Goal: Task Accomplishment & Management: Complete application form

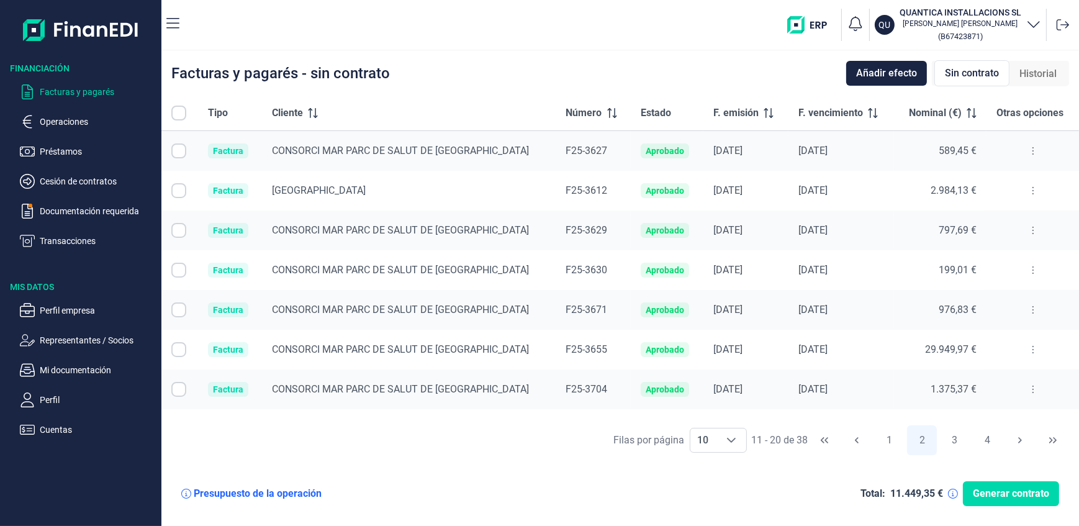
click at [177, 348] on input "Row Selected null" at bounding box center [178, 349] width 15 height 15
click at [180, 348] on input "Row Unselected null" at bounding box center [178, 349] width 15 height 15
checkbox input "false"
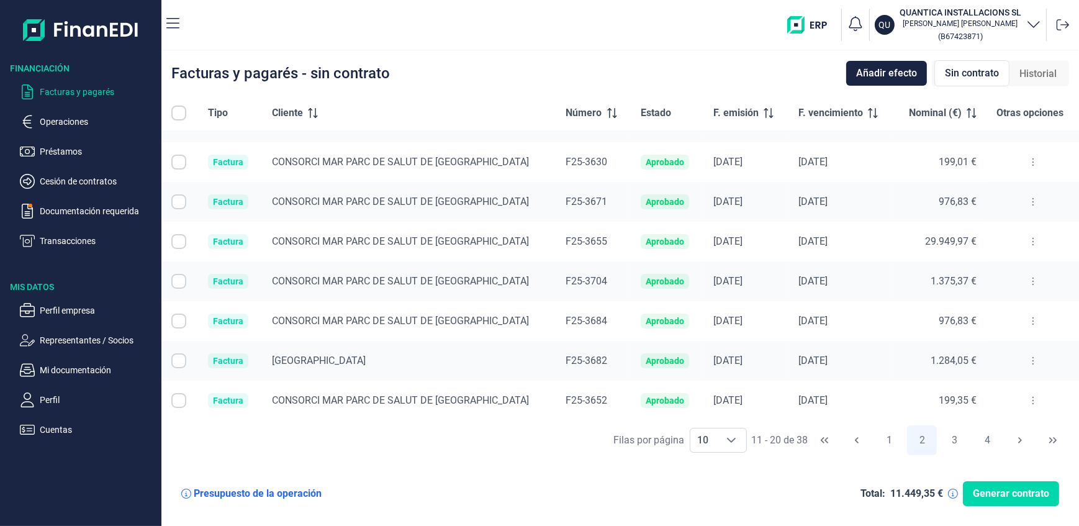
scroll to position [109, 0]
click at [954, 439] on button "3" at bounding box center [955, 440] width 30 height 30
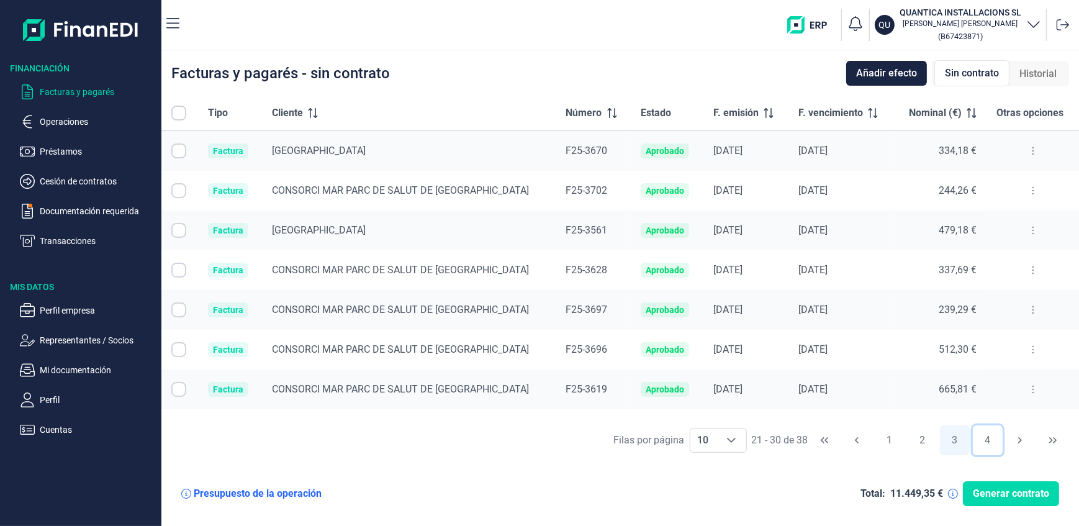
click at [987, 442] on button "4" at bounding box center [988, 440] width 30 height 30
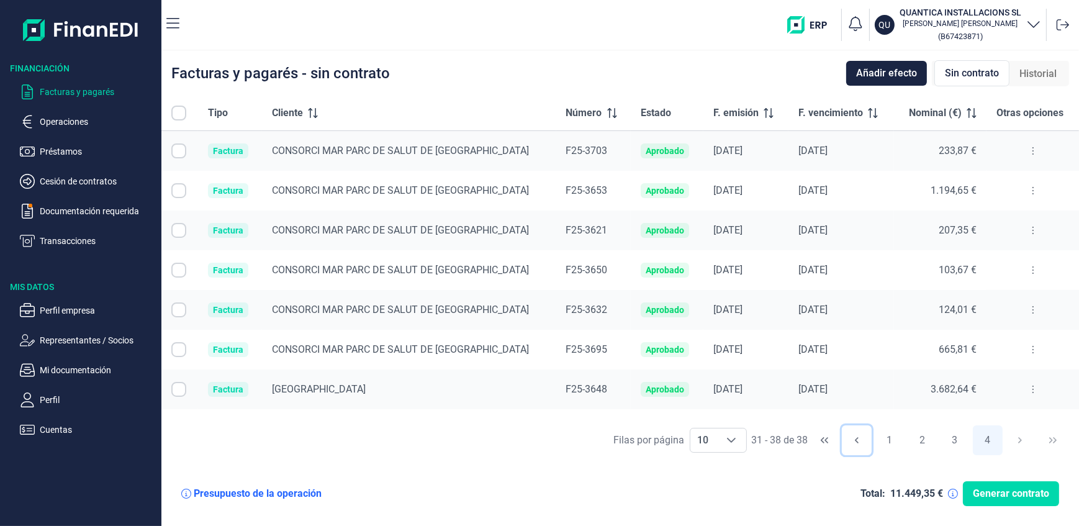
click at [857, 439] on icon "Previous Page" at bounding box center [857, 440] width 4 height 6
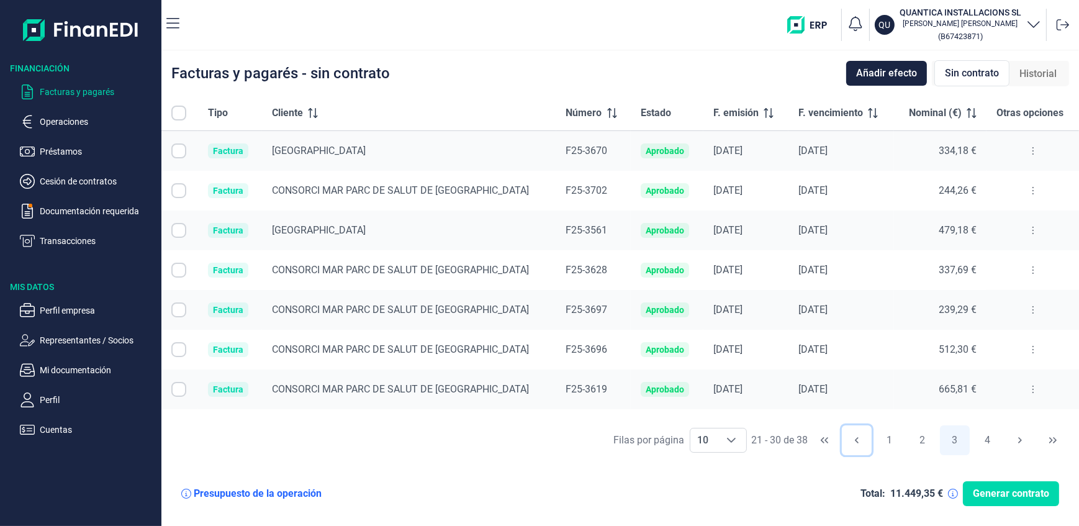
click at [857, 439] on icon "Previous Page" at bounding box center [857, 440] width 4 height 6
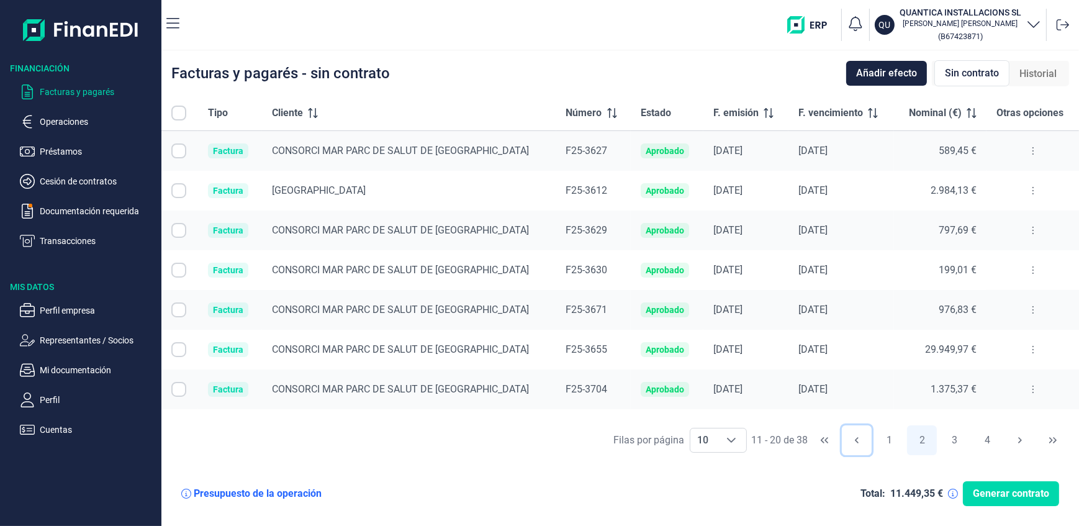
click at [857, 439] on icon "Previous Page" at bounding box center [857, 440] width 4 height 6
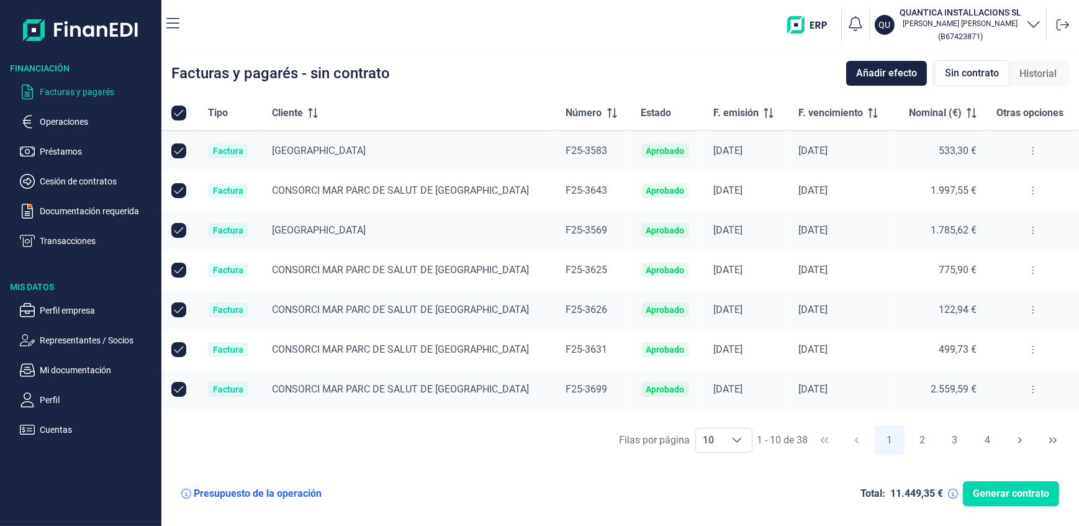
click at [174, 114] on input "All items selected" at bounding box center [178, 113] width 15 height 15
checkbox input "true"
checkbox input "false"
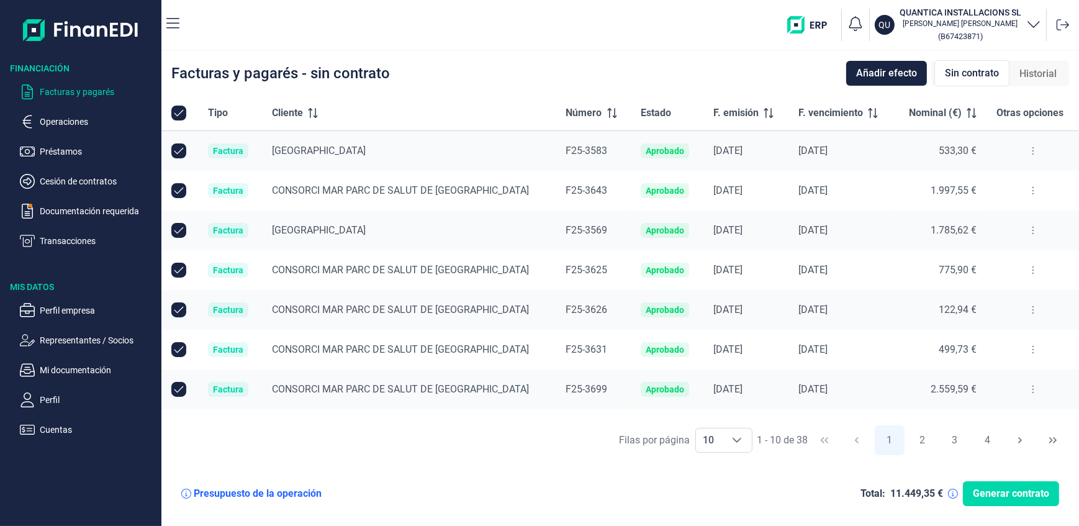
checkbox input "false"
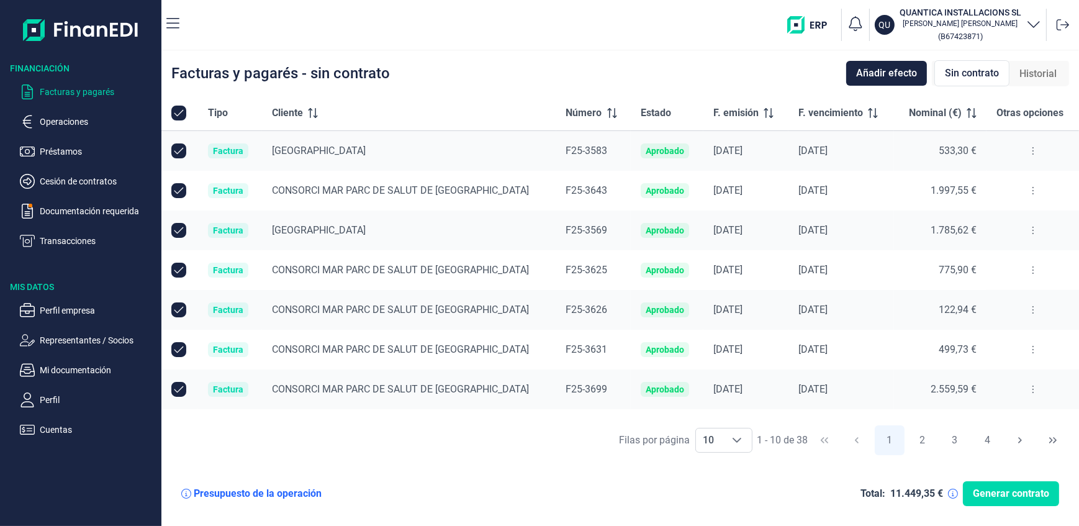
checkbox input "false"
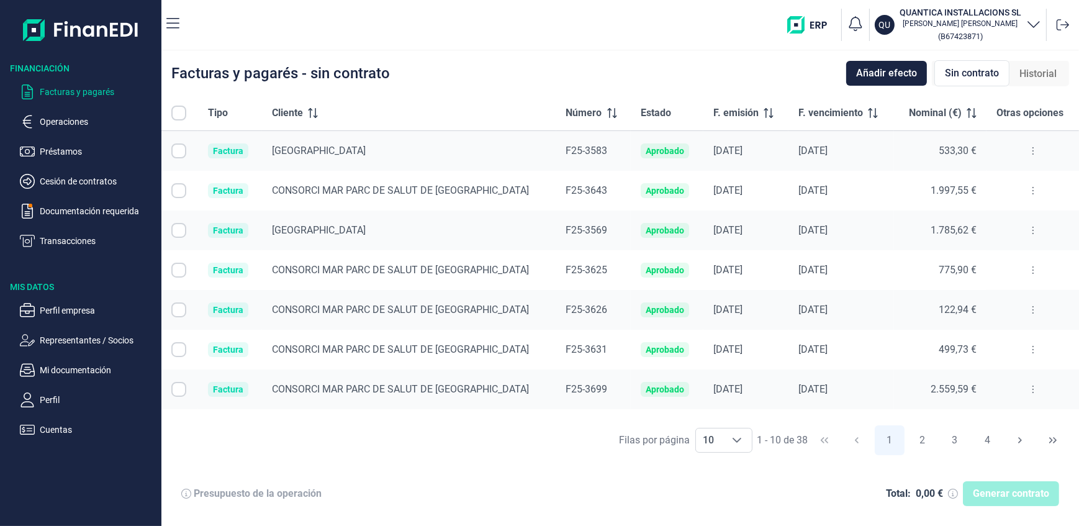
checkbox input "false"
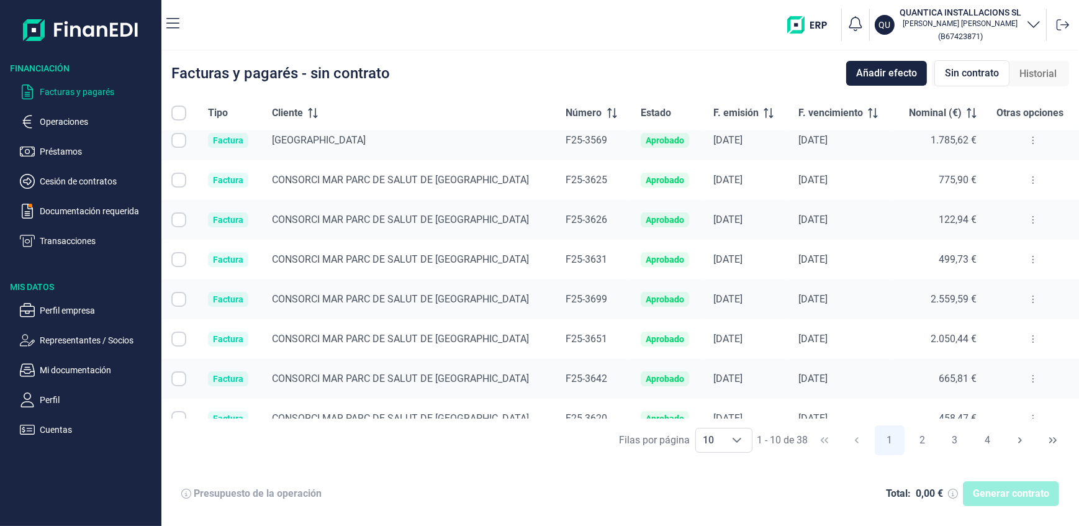
scroll to position [109, 0]
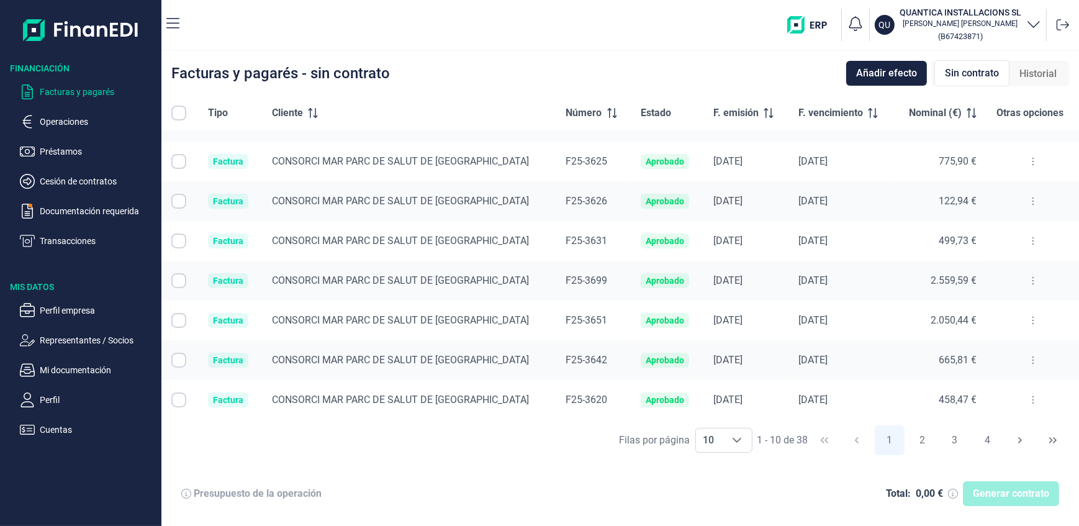
click at [179, 279] on input "Row Selected null" at bounding box center [178, 280] width 15 height 15
checkbox input "true"
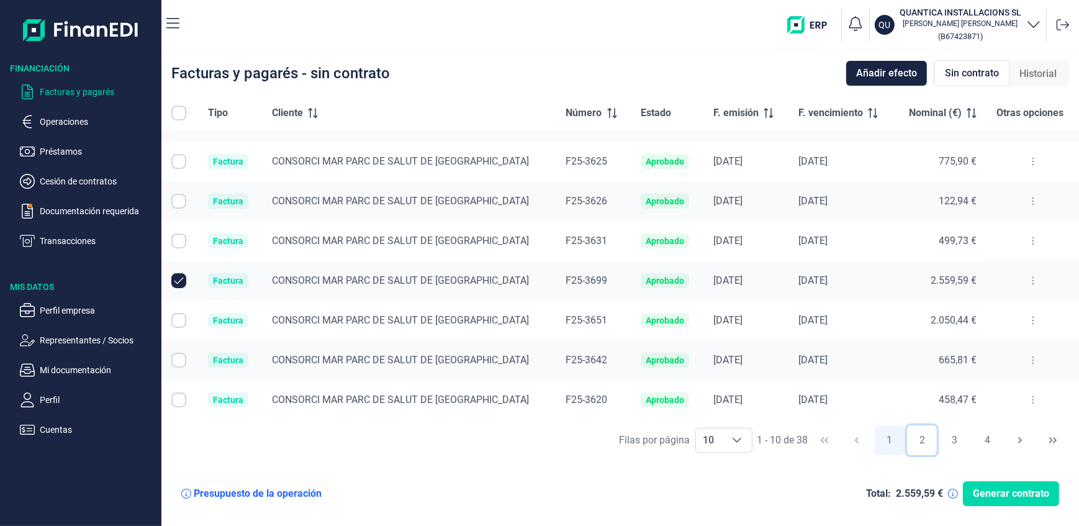
click at [923, 438] on button "2" at bounding box center [922, 440] width 30 height 30
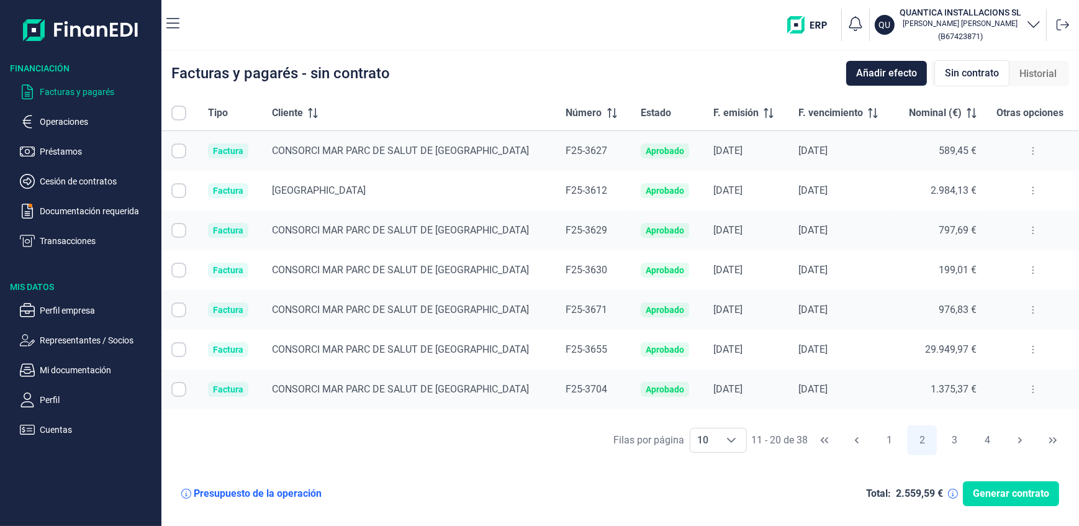
click at [173, 386] on input "Row Selected null" at bounding box center [178, 389] width 15 height 15
checkbox input "true"
click at [955, 440] on button "3" at bounding box center [955, 440] width 30 height 30
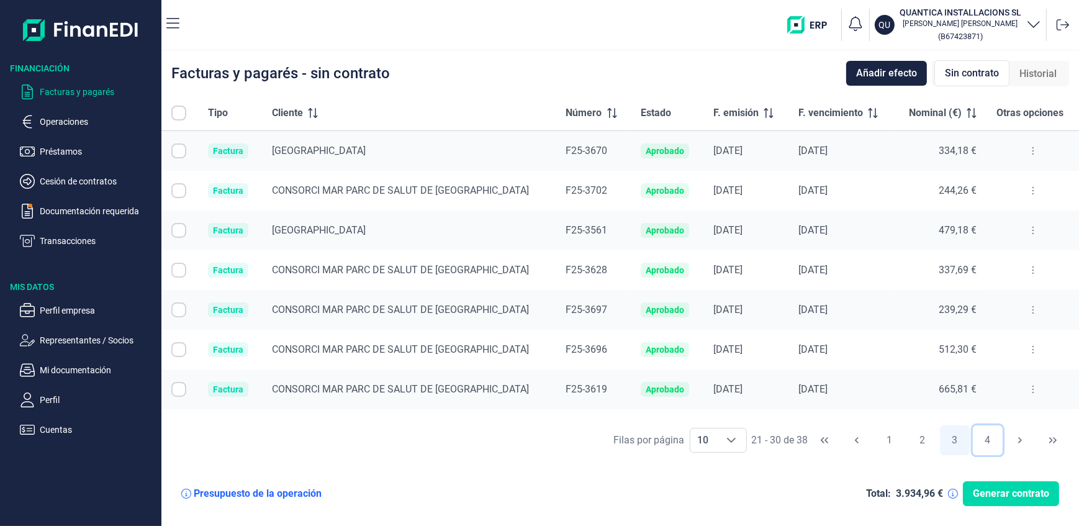
click at [988, 440] on button "4" at bounding box center [988, 440] width 30 height 30
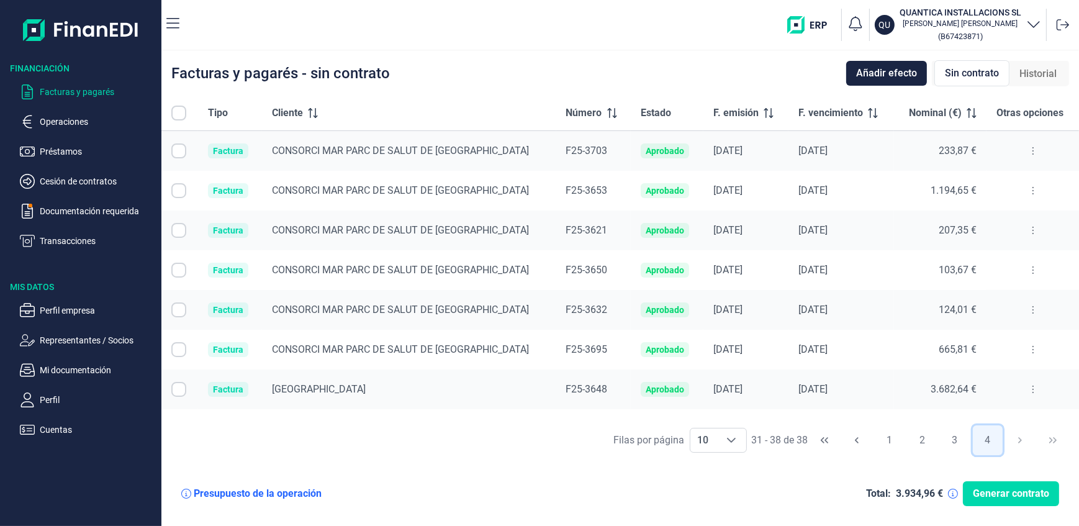
scroll to position [30, 0]
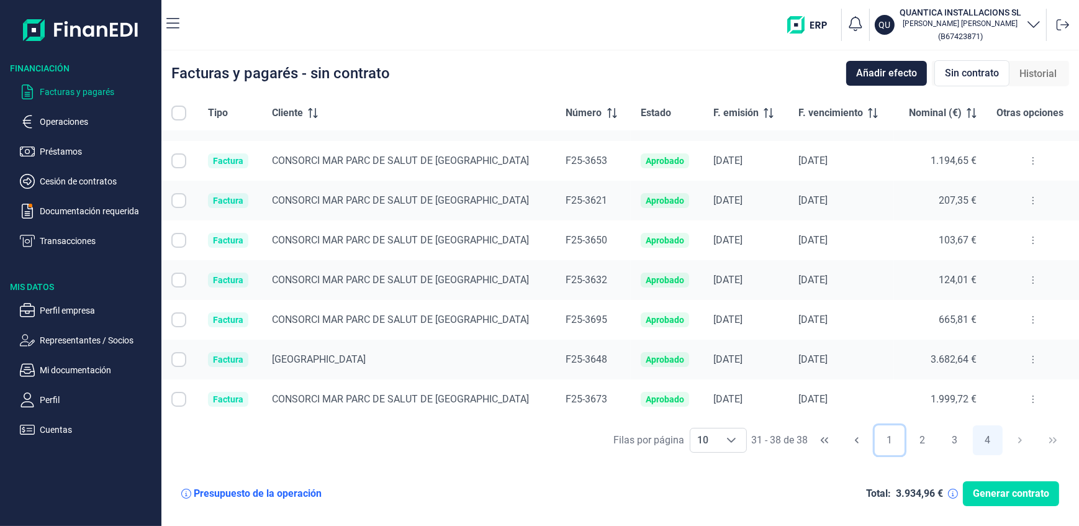
click at [889, 437] on button "1" at bounding box center [890, 440] width 30 height 30
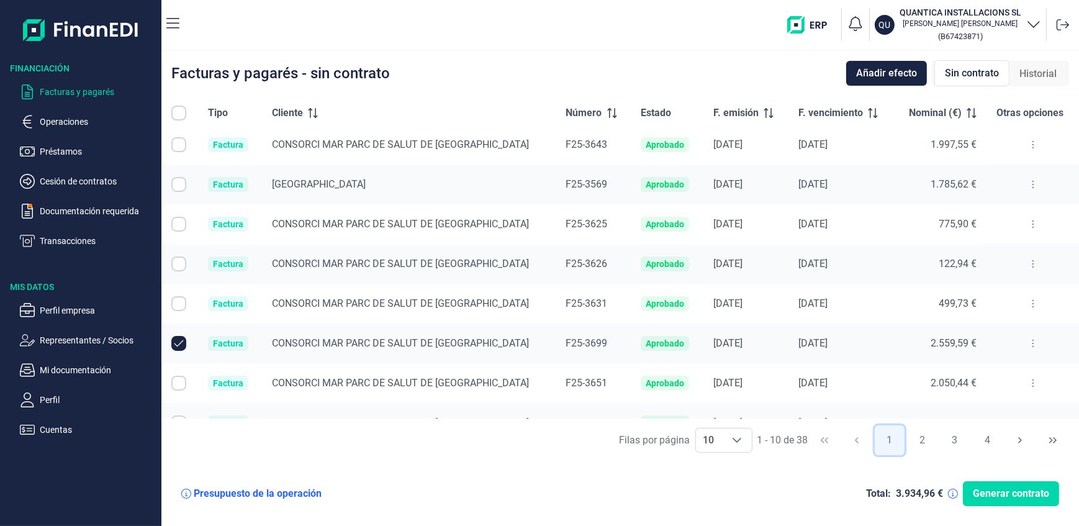
scroll to position [109, 0]
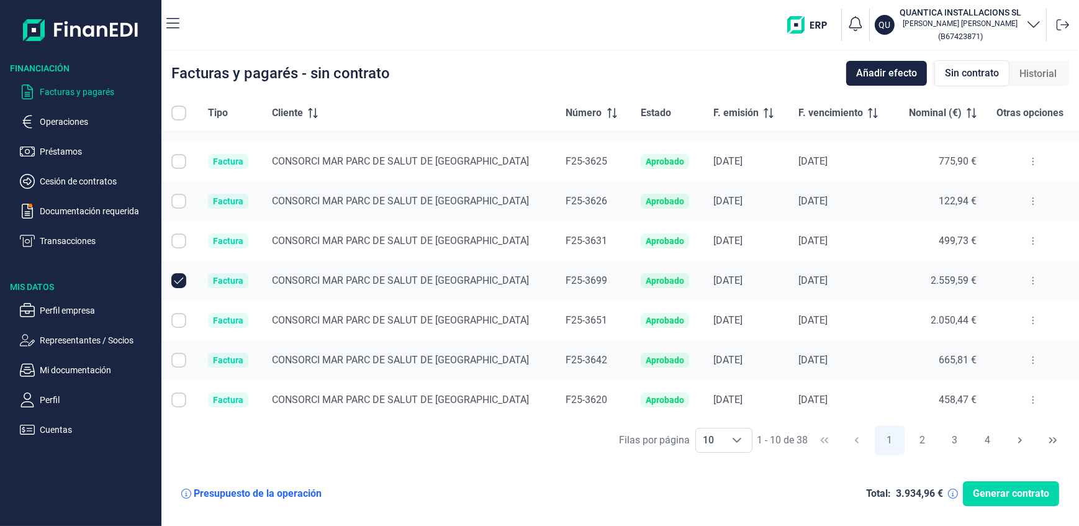
click at [173, 319] on input "Row Selected null" at bounding box center [178, 320] width 15 height 15
checkbox input "true"
click at [924, 438] on button "2" at bounding box center [922, 440] width 30 height 30
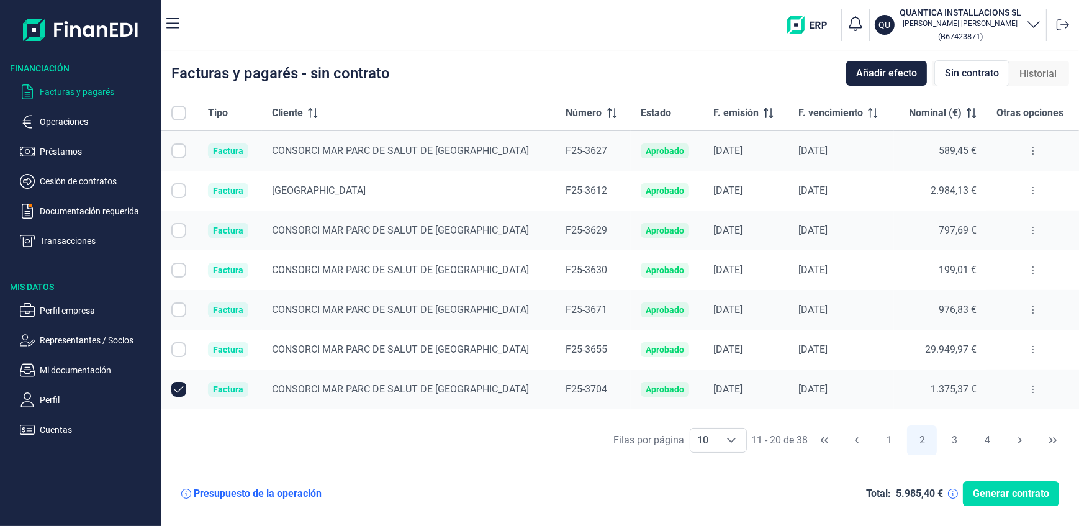
click at [180, 347] on input "Row Selected null" at bounding box center [178, 349] width 15 height 15
checkbox input "true"
click at [176, 307] on input "Row Selected null" at bounding box center [178, 309] width 15 height 15
checkbox input "true"
click at [956, 441] on button "3" at bounding box center [955, 440] width 30 height 30
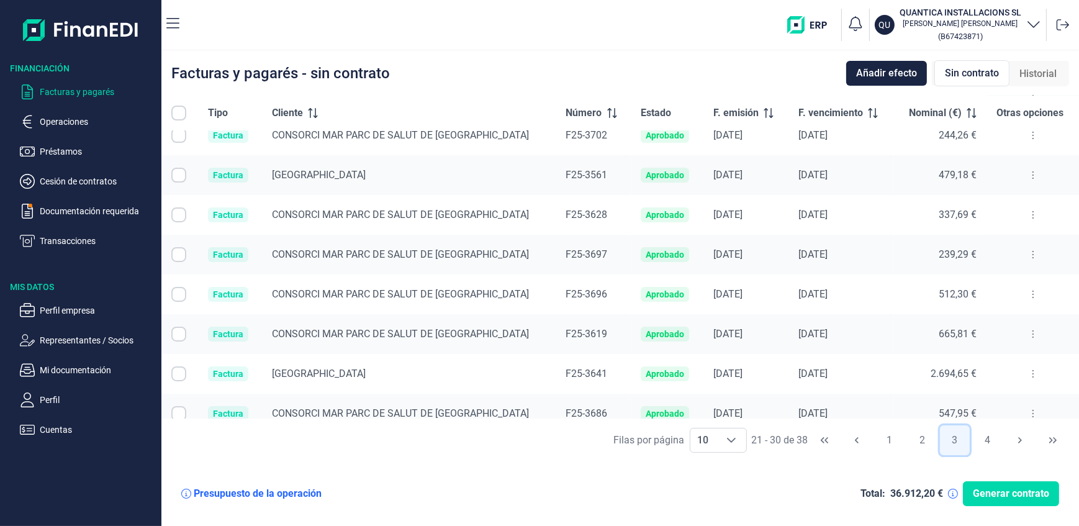
scroll to position [109, 0]
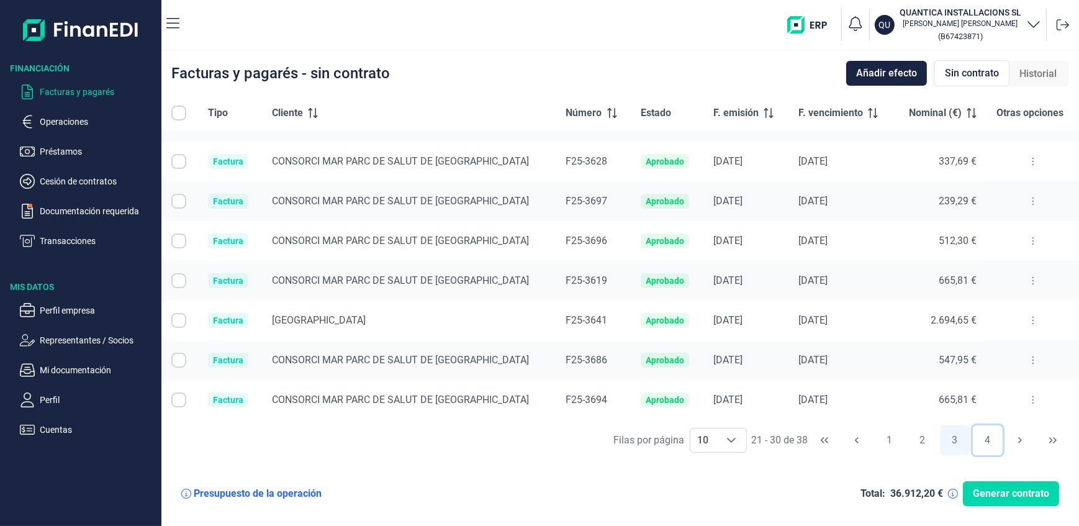
click at [987, 441] on button "4" at bounding box center [988, 440] width 30 height 30
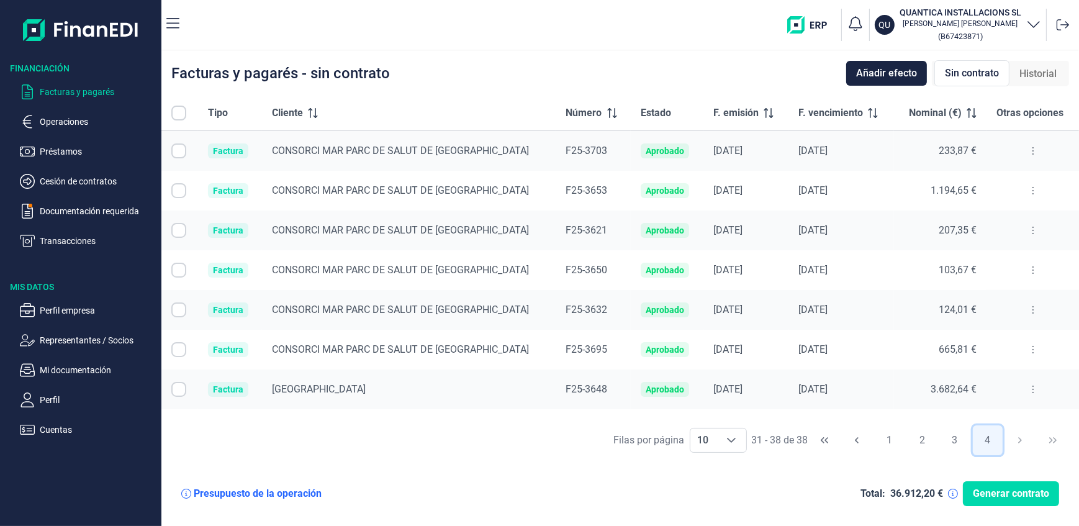
scroll to position [30, 0]
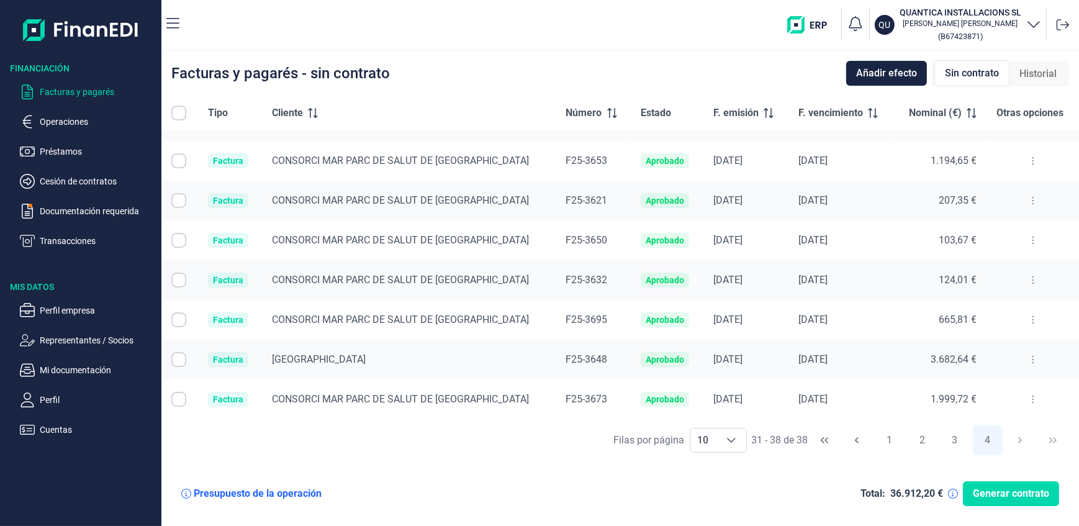
click at [181, 399] on input "Row Selected null" at bounding box center [178, 399] width 15 height 15
checkbox input "true"
click at [1006, 495] on span "Generar contrato" at bounding box center [1011, 493] width 76 height 15
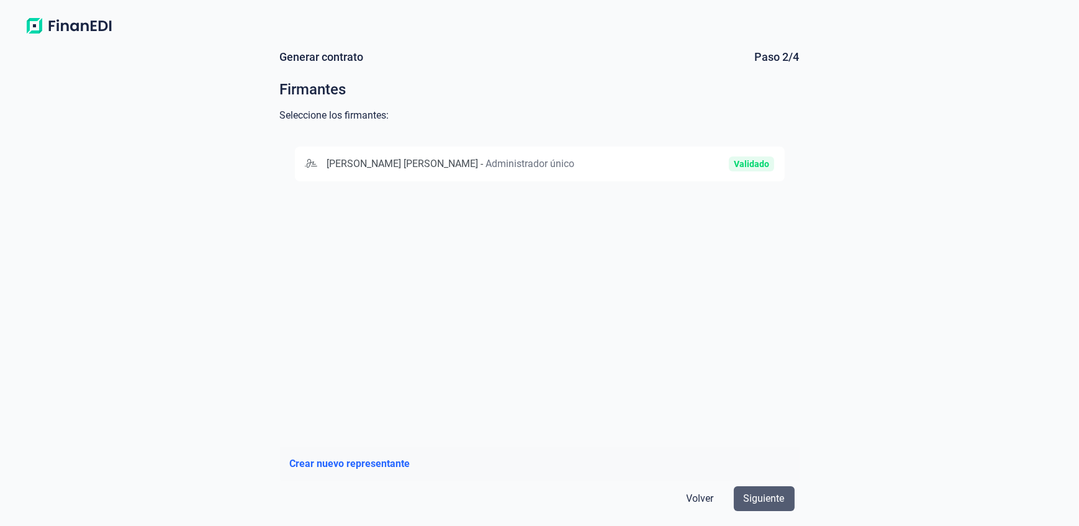
click at [765, 500] on span "Siguiente" at bounding box center [764, 498] width 41 height 15
click at [428, 165] on span "[PERSON_NAME] [PERSON_NAME]" at bounding box center [403, 164] width 152 height 12
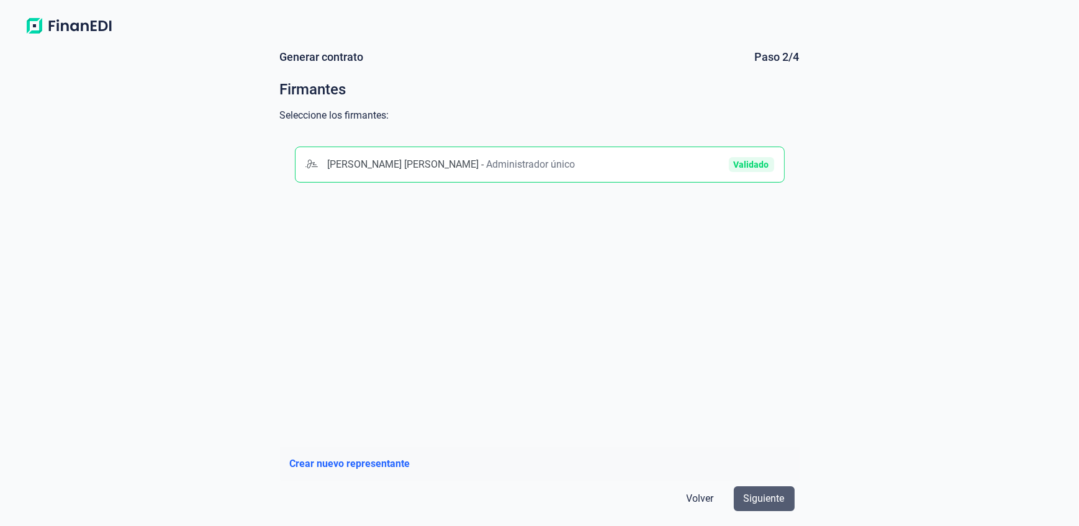
click at [766, 494] on span "Siguiente" at bounding box center [764, 498] width 41 height 15
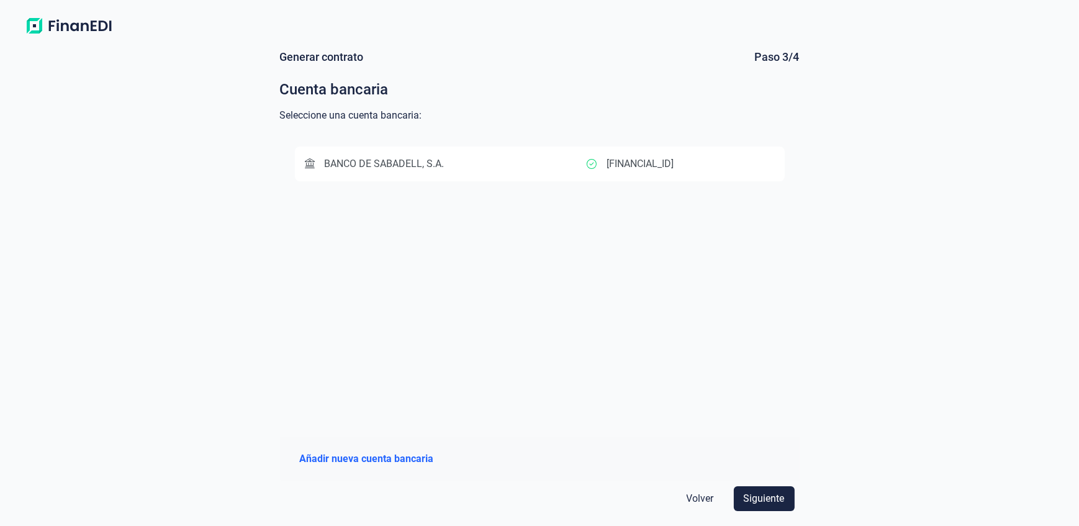
click at [414, 167] on span "BANCO DE SABADELL, S.A." at bounding box center [385, 164] width 120 height 12
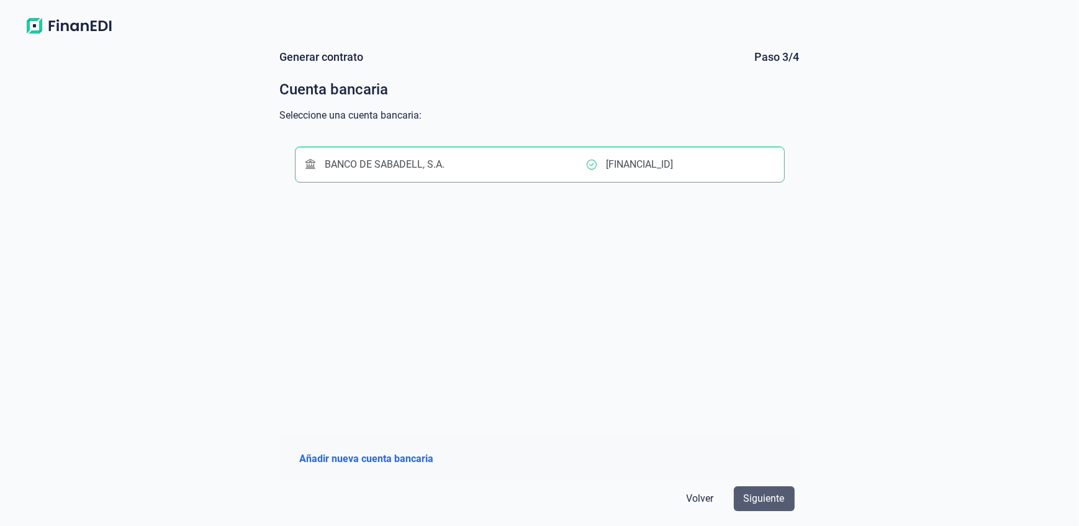
click at [762, 500] on span "Siguiente" at bounding box center [764, 498] width 41 height 15
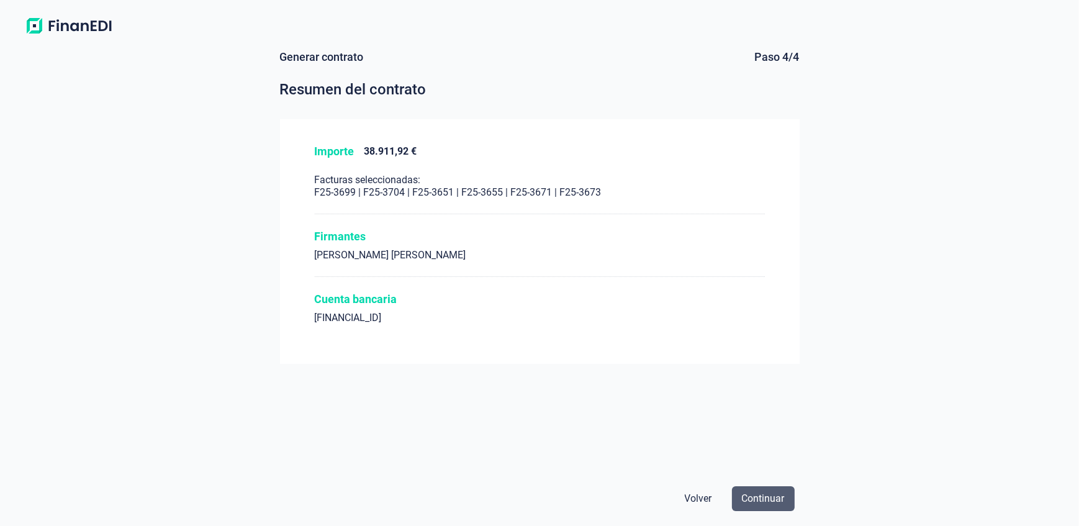
click at [764, 495] on span "Continuar" at bounding box center [763, 498] width 43 height 15
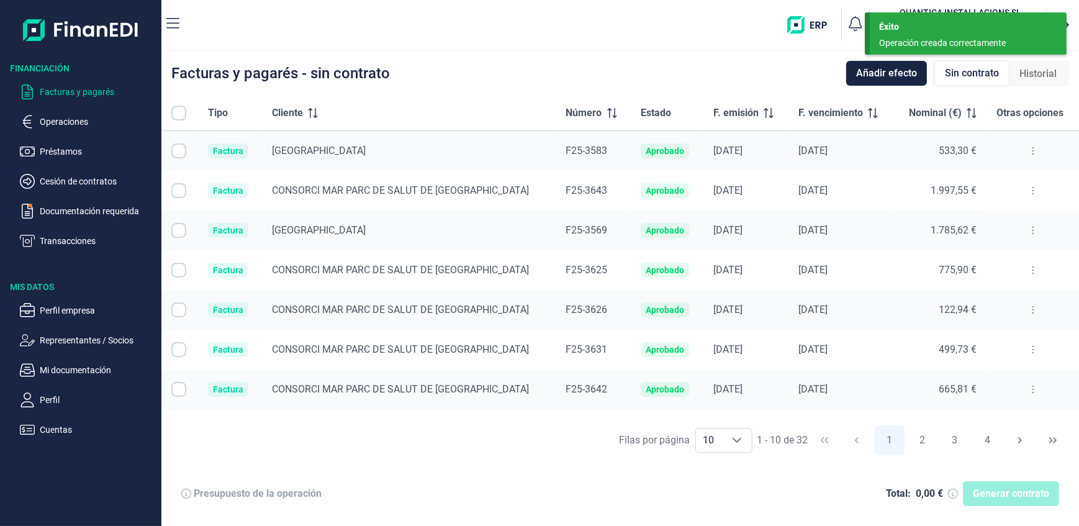
checkbox input "true"
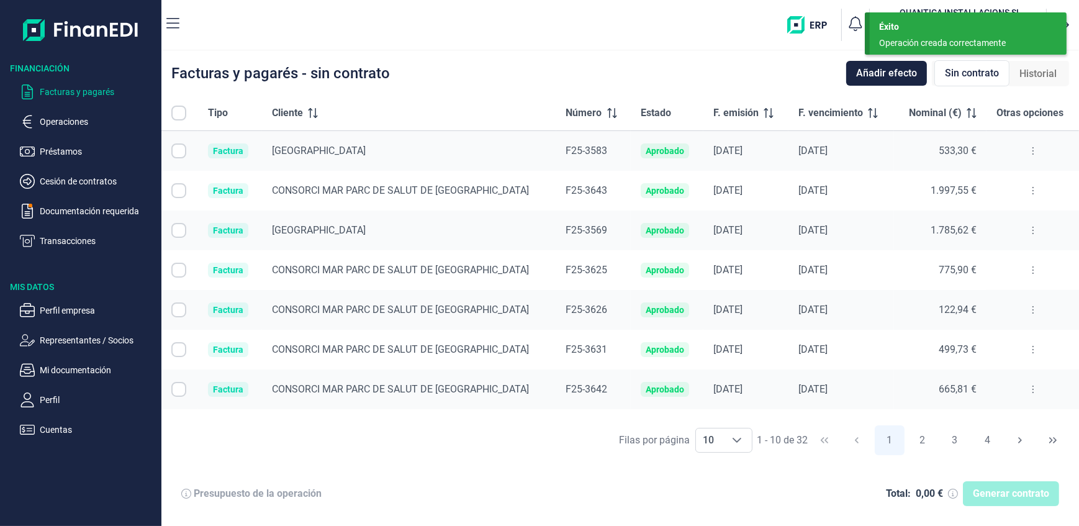
checkbox input "true"
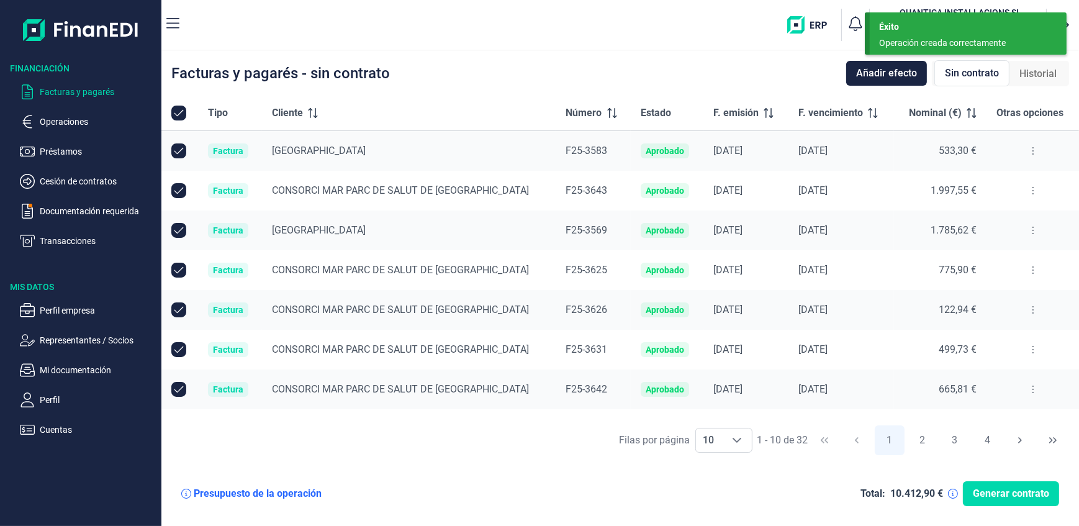
click at [174, 111] on input "All items selected" at bounding box center [178, 113] width 15 height 15
checkbox input "true"
checkbox input "false"
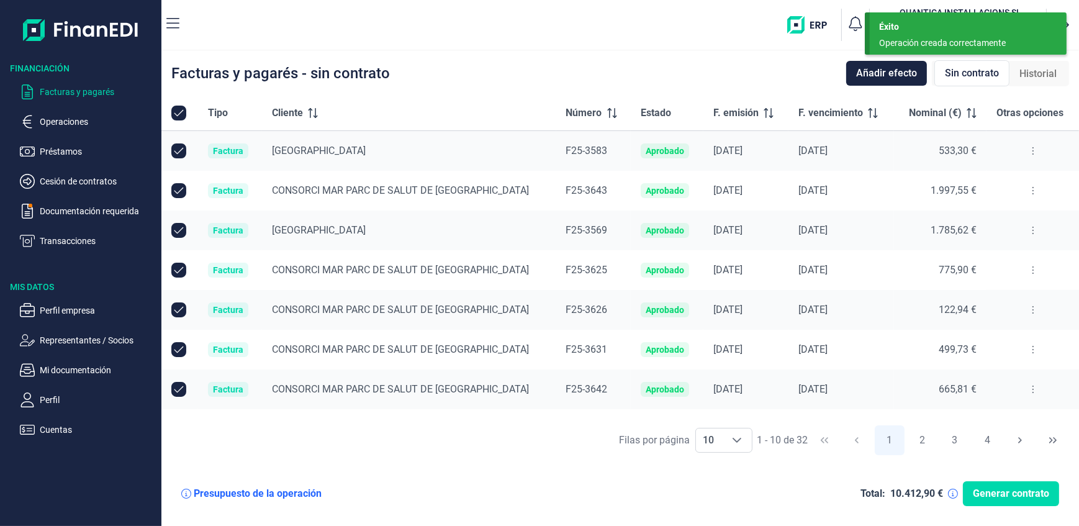
checkbox input "false"
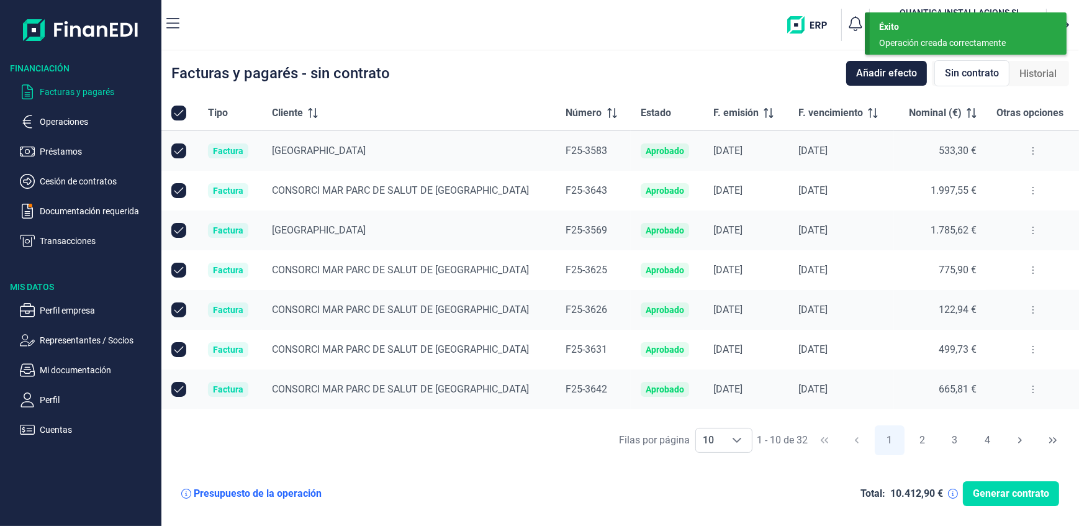
checkbox input "false"
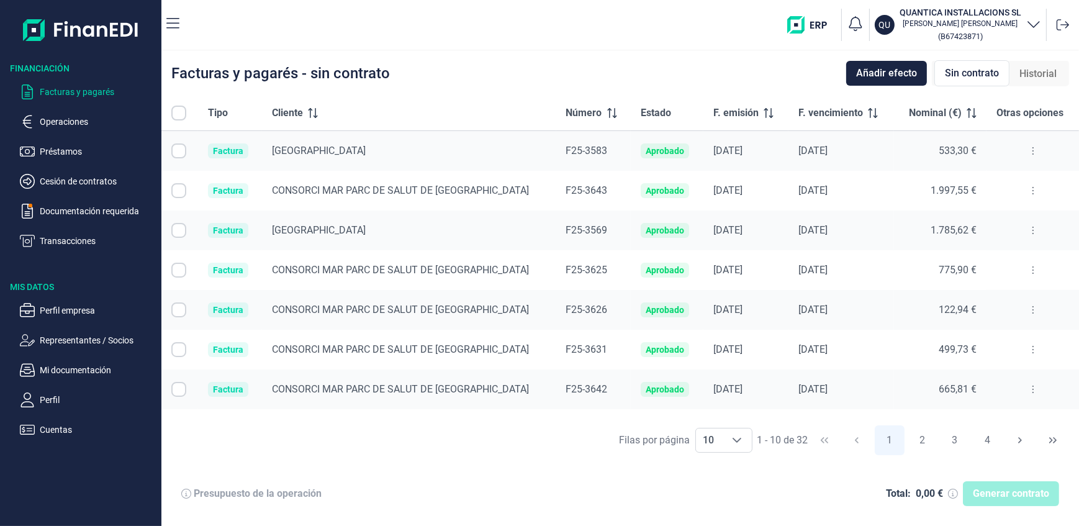
click at [318, 116] on icon at bounding box center [316, 116] width 4 height 2
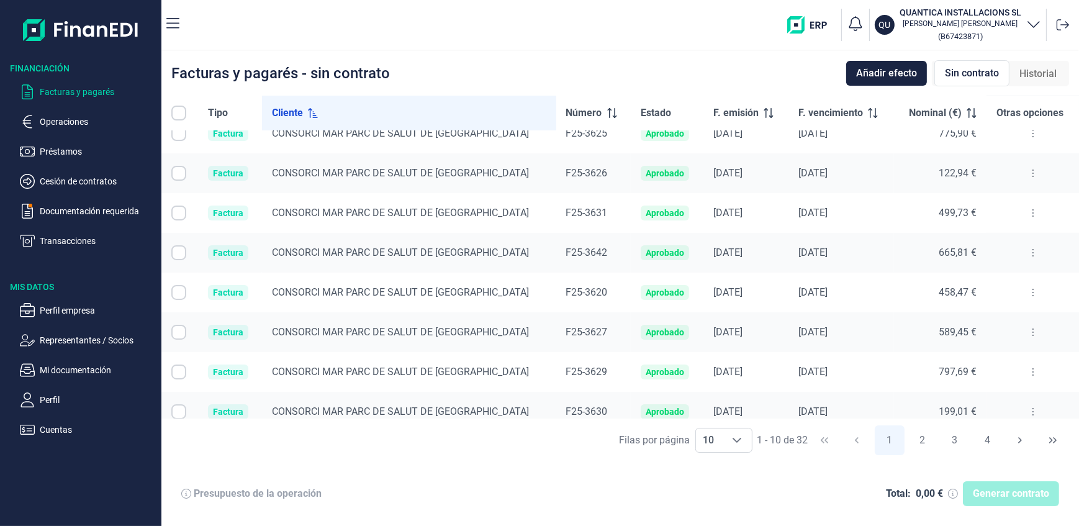
scroll to position [109, 0]
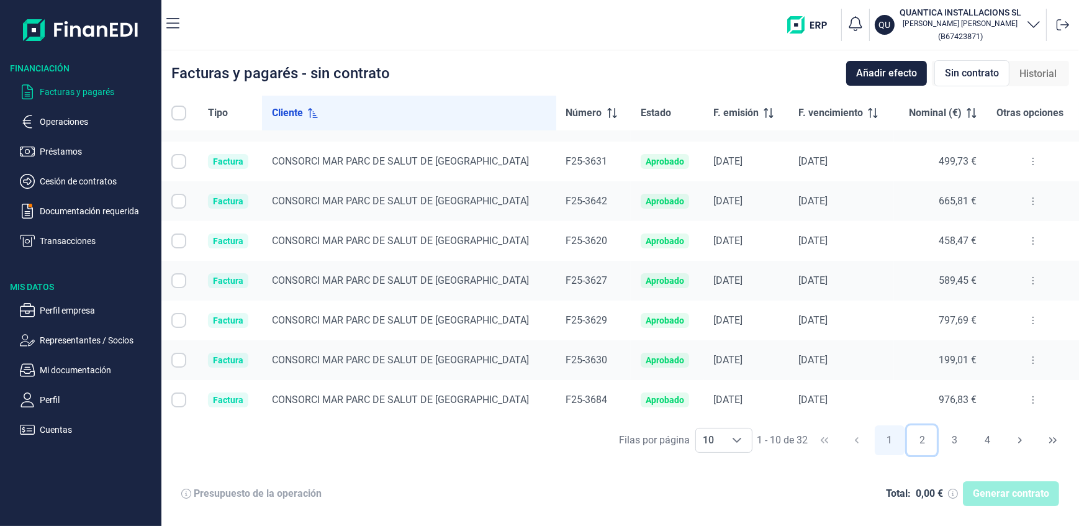
click at [923, 441] on button "2" at bounding box center [922, 440] width 30 height 30
click at [951, 437] on button "3" at bounding box center [955, 440] width 30 height 30
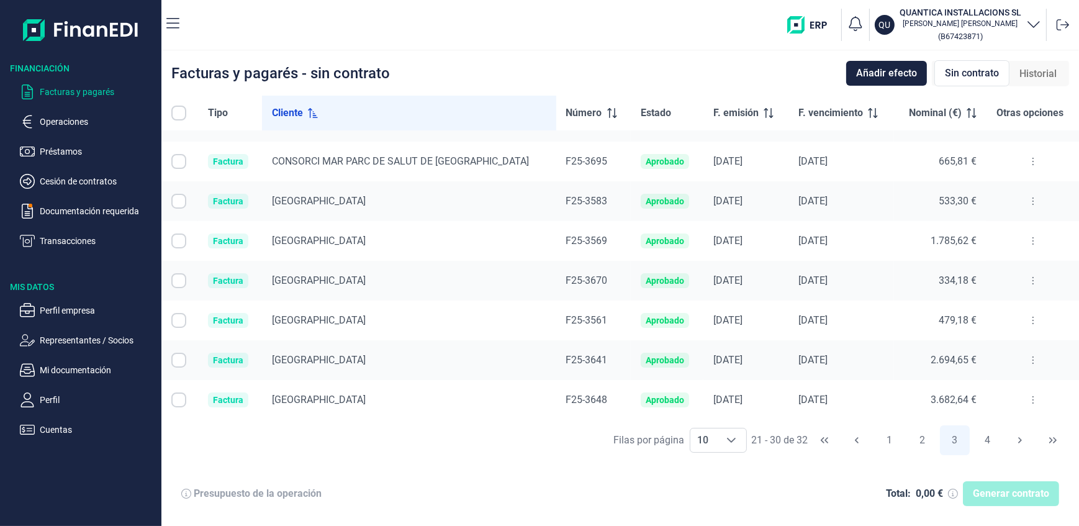
click at [179, 360] on input "Row Selected null" at bounding box center [178, 360] width 15 height 15
checkbox input "true"
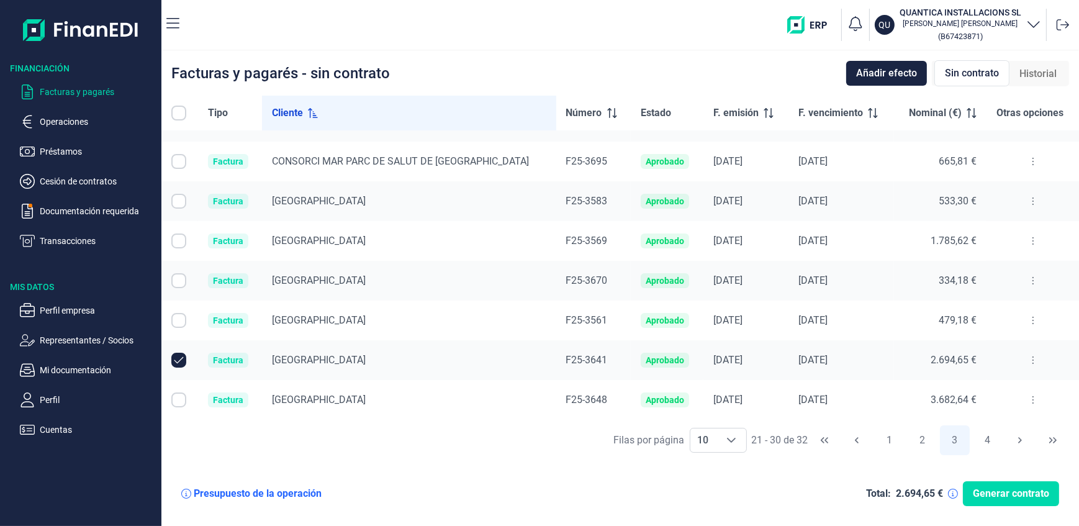
click at [179, 399] on input "Row Selected null" at bounding box center [178, 399] width 15 height 15
checkbox input "true"
click at [990, 439] on button "4" at bounding box center [988, 440] width 30 height 30
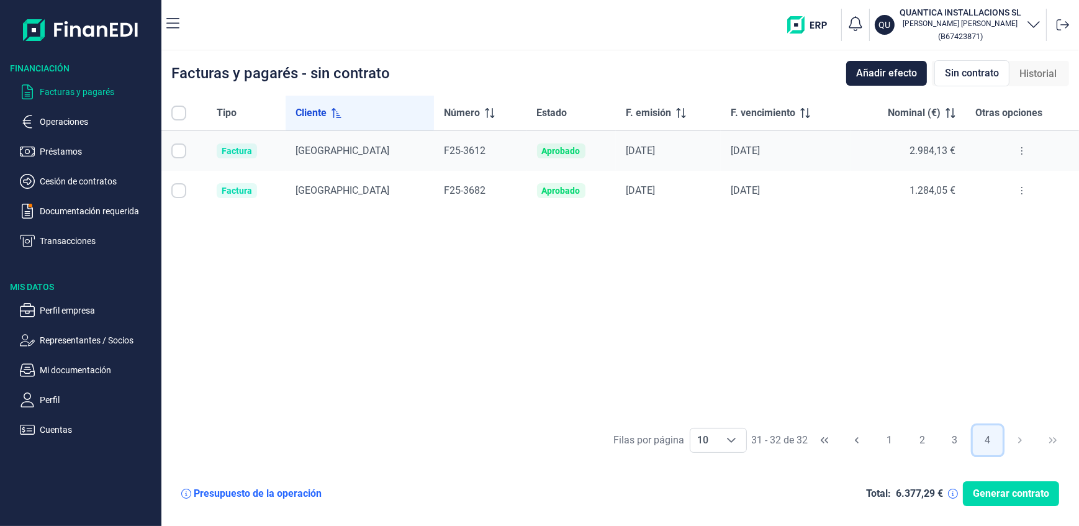
scroll to position [0, 0]
click at [180, 149] on input "Row Selected null" at bounding box center [178, 150] width 15 height 15
checkbox input "true"
click at [179, 191] on input "Row Selected null" at bounding box center [178, 190] width 15 height 15
checkbox input "true"
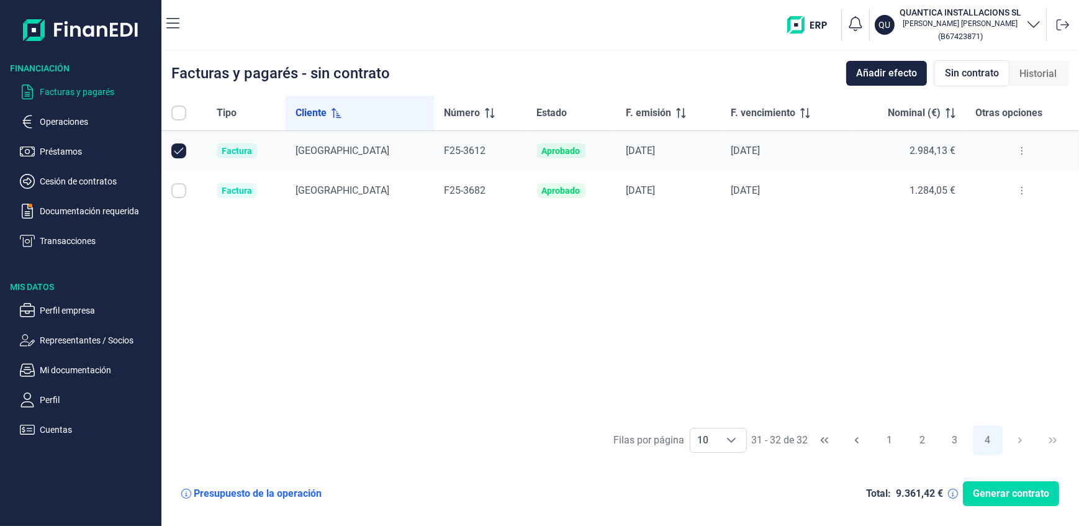
checkbox input "true"
click at [1008, 492] on span "Generar contrato" at bounding box center [1011, 493] width 76 height 15
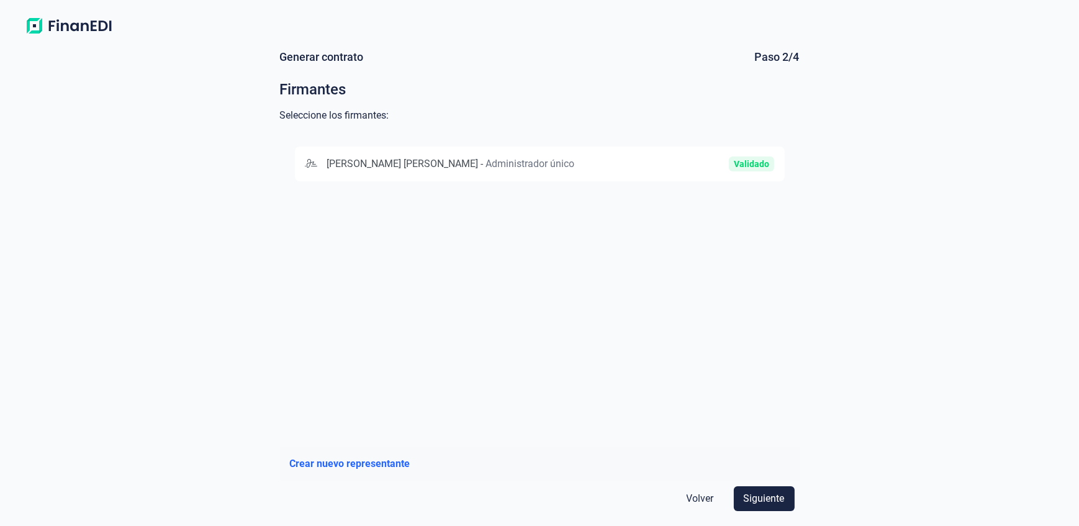
click at [443, 166] on span "[PERSON_NAME] [PERSON_NAME]" at bounding box center [403, 164] width 152 height 12
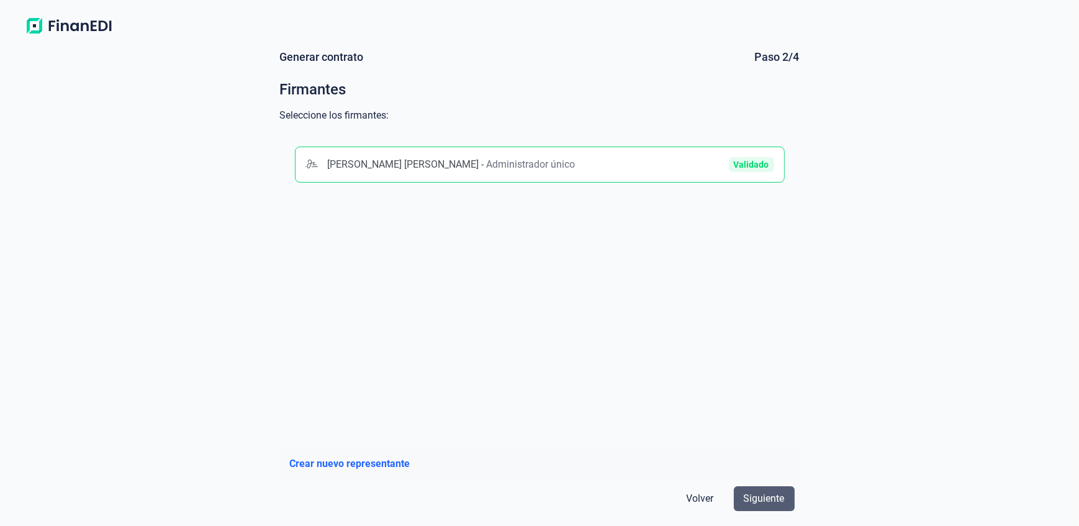
click at [764, 497] on span "Siguiente" at bounding box center [764, 498] width 41 height 15
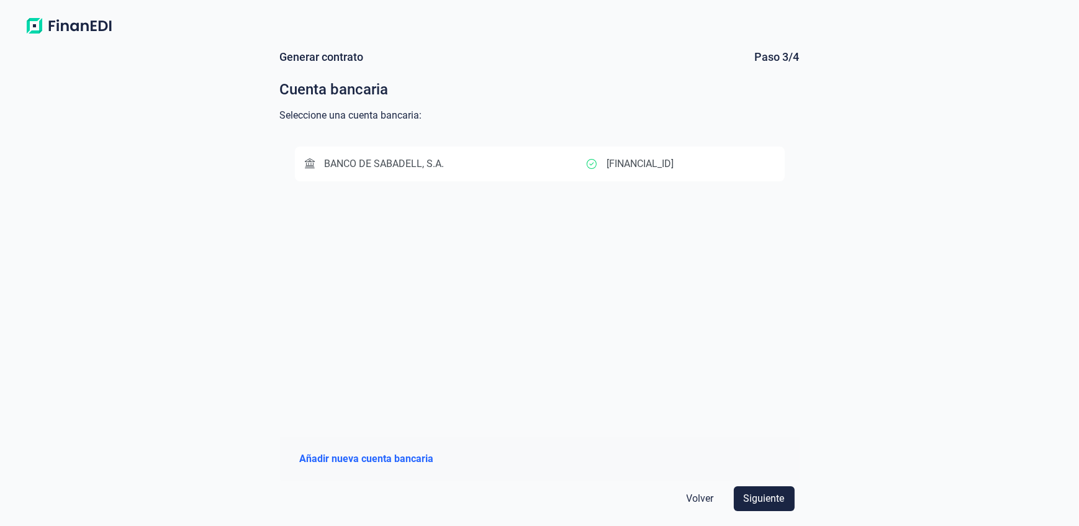
click at [421, 161] on span "BANCO DE SABADELL, S.A." at bounding box center [385, 164] width 120 height 12
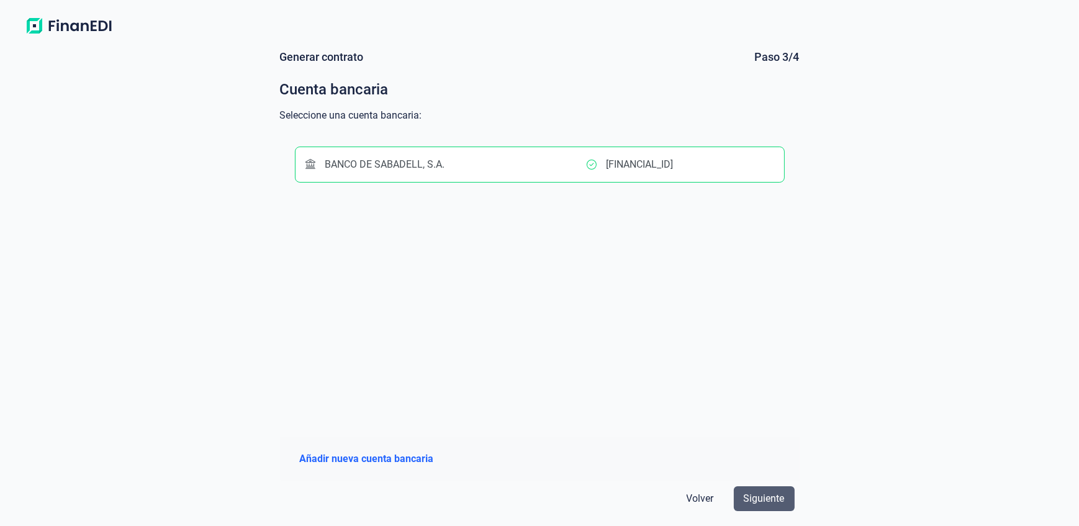
click at [766, 496] on span "Siguiente" at bounding box center [764, 498] width 41 height 15
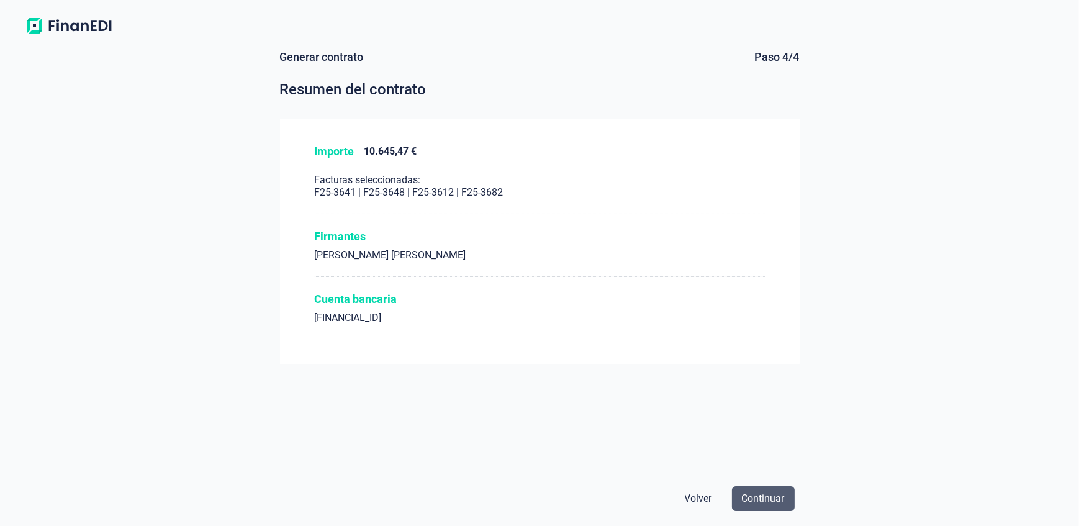
click at [771, 497] on span "Continuar" at bounding box center [763, 498] width 43 height 15
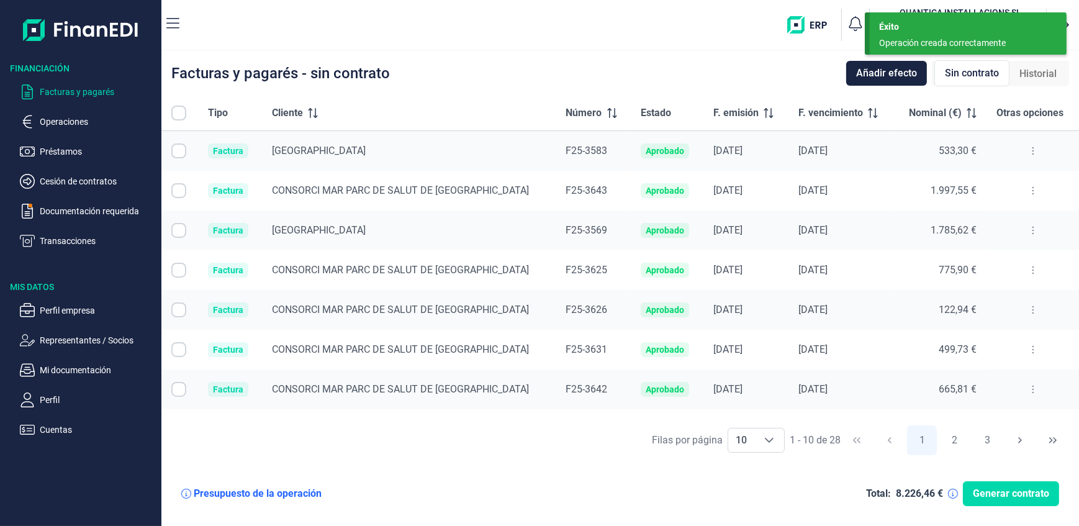
checkbox input "true"
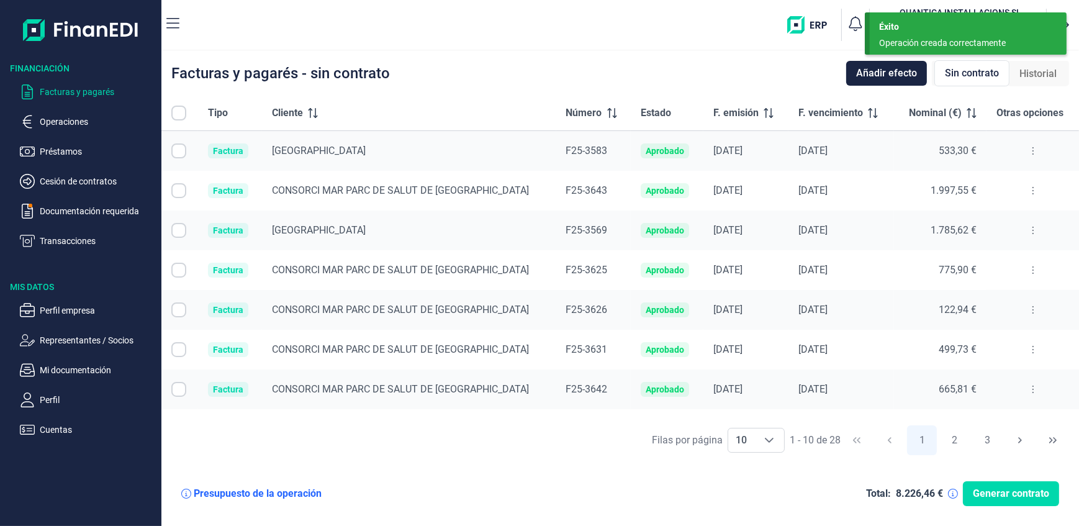
checkbox input "true"
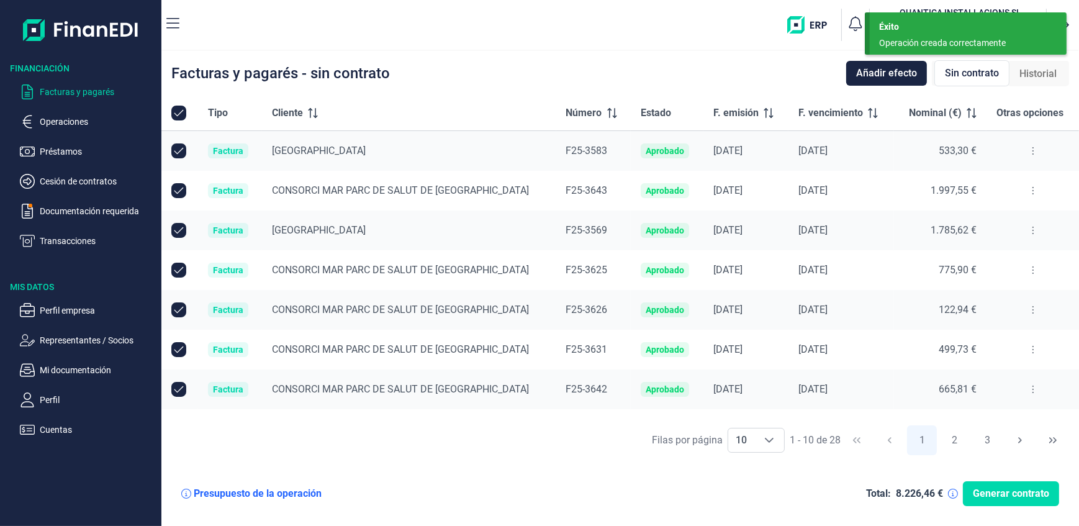
click at [179, 112] on input "All items selected" at bounding box center [178, 113] width 15 height 15
checkbox input "true"
checkbox input "false"
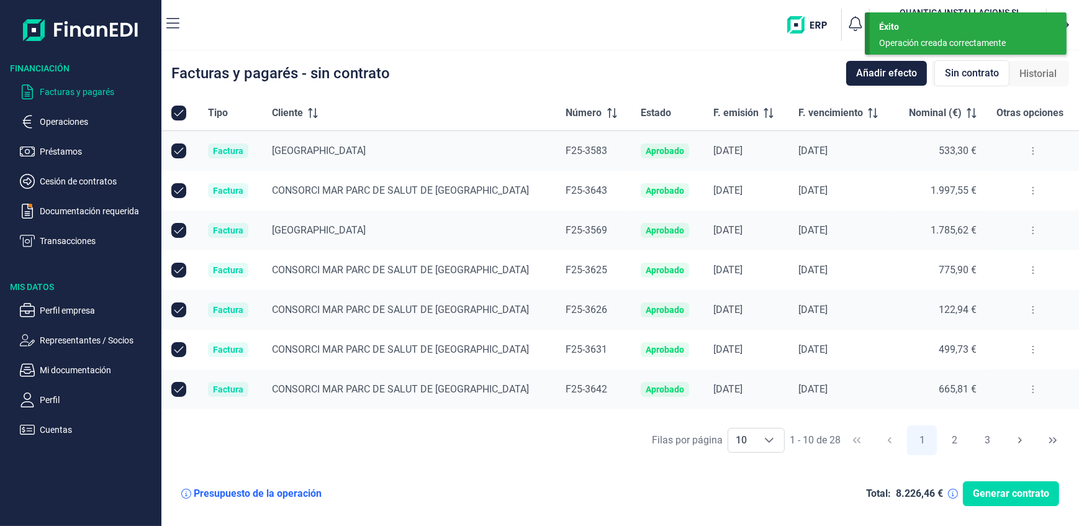
checkbox input "false"
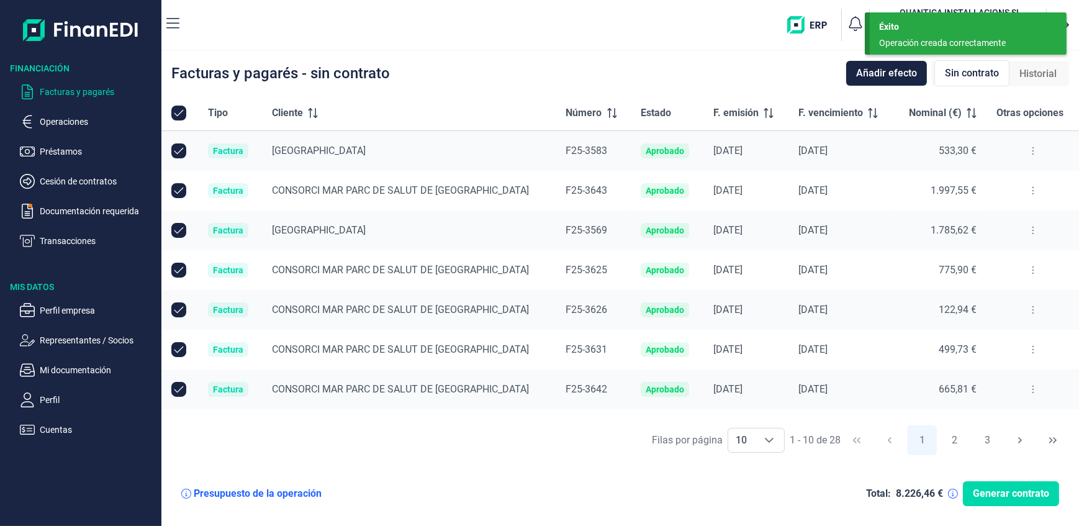
checkbox input "false"
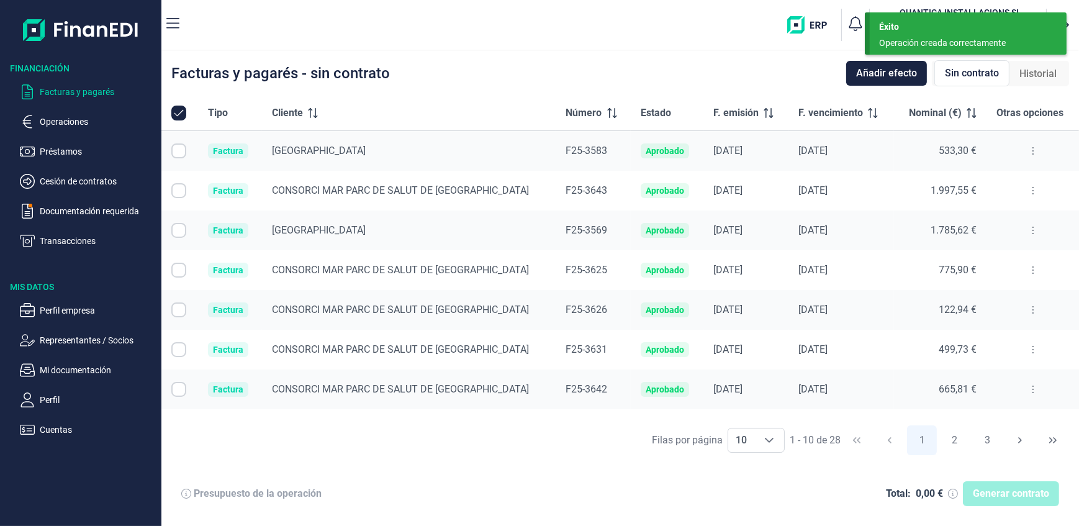
checkbox input "false"
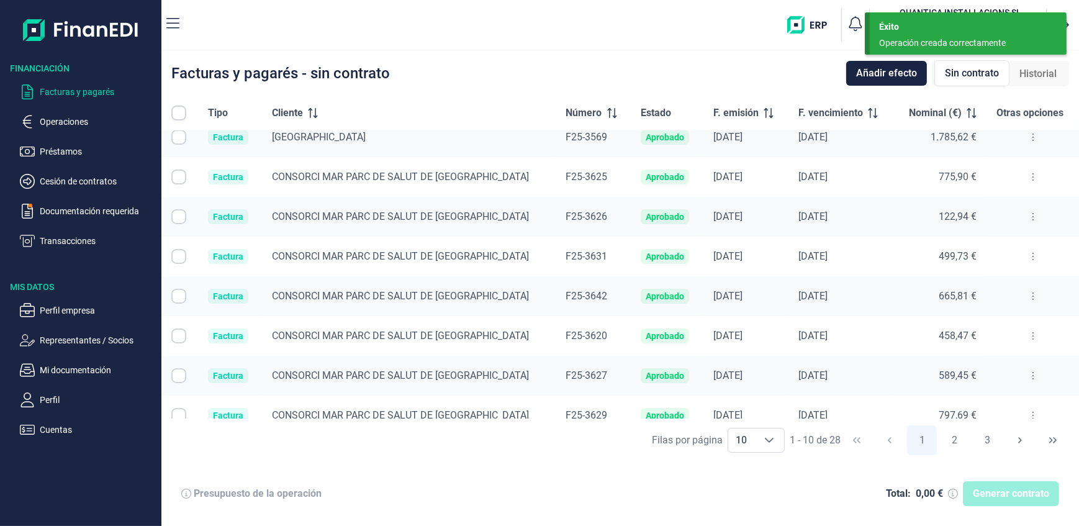
scroll to position [109, 0]
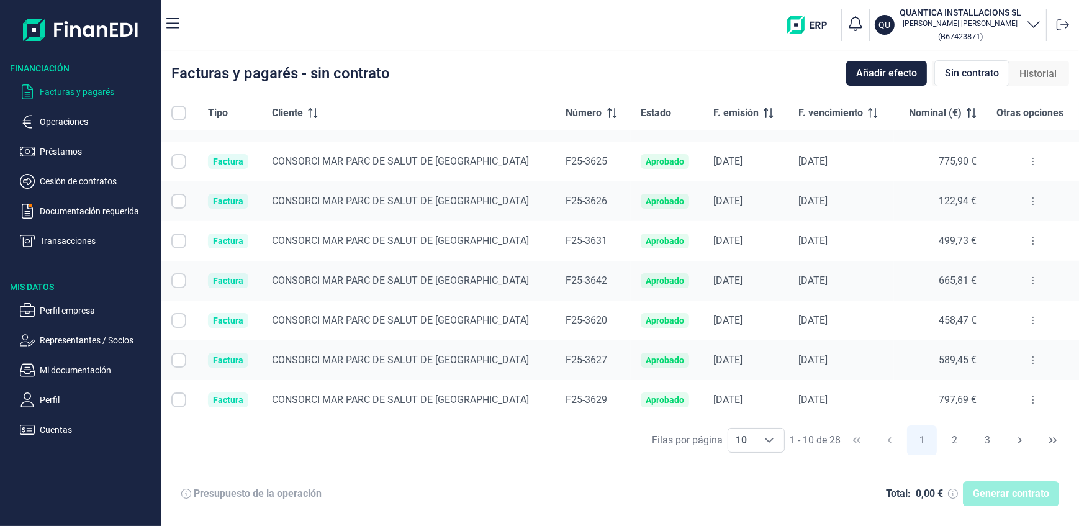
click at [1029, 72] on span "Historial" at bounding box center [1038, 73] width 37 height 15
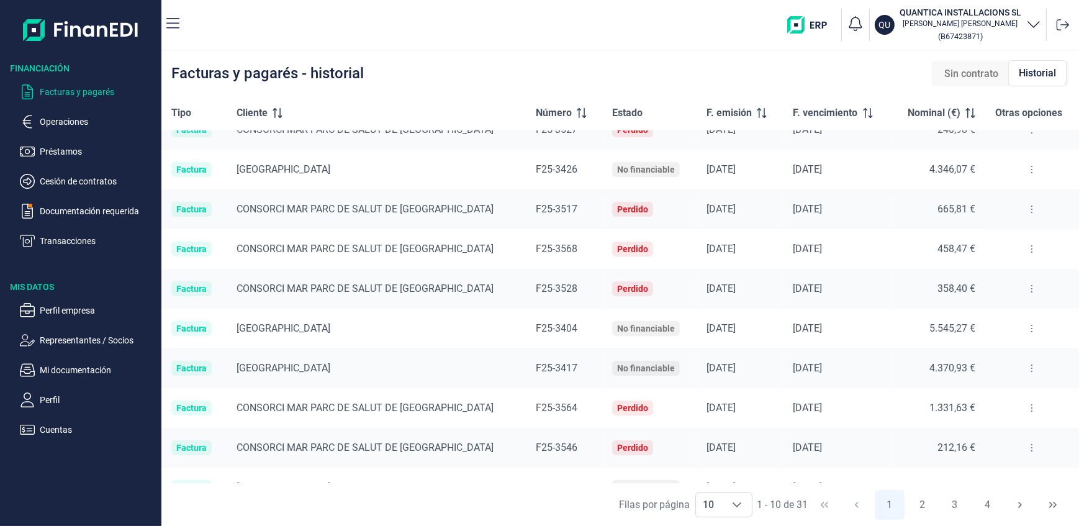
scroll to position [0, 0]
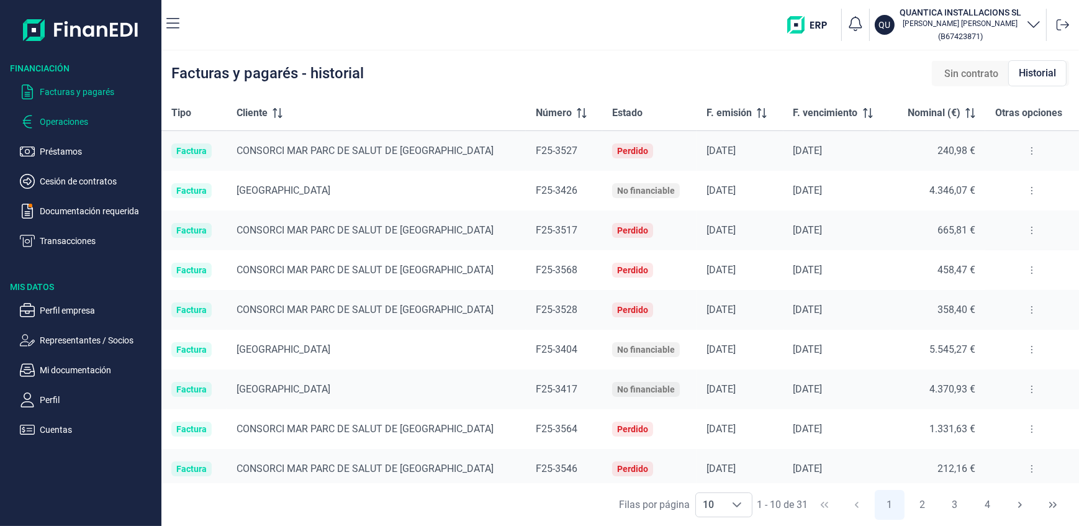
click at [66, 124] on p "Operaciones" at bounding box center [98, 121] width 117 height 15
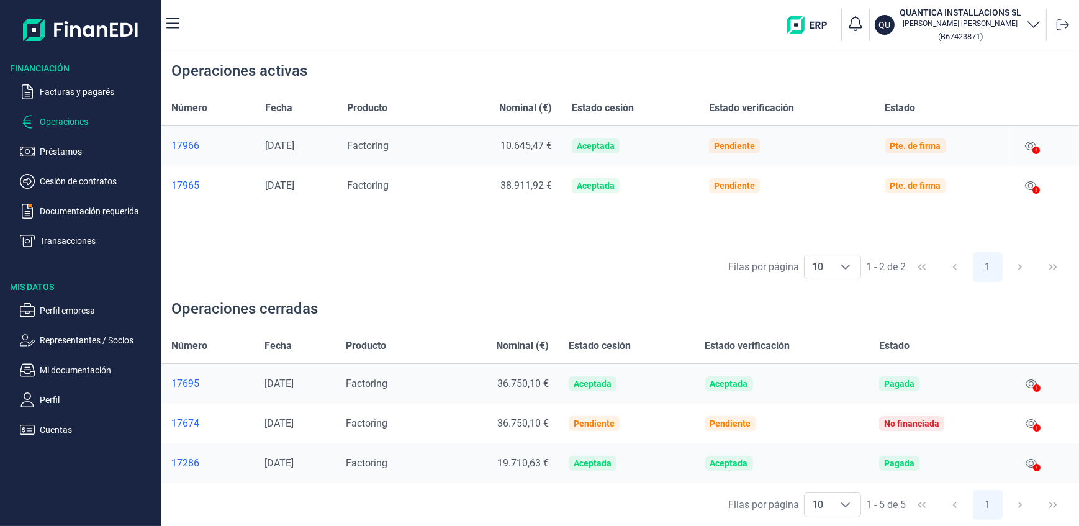
click at [189, 184] on div "17965" at bounding box center [208, 185] width 74 height 12
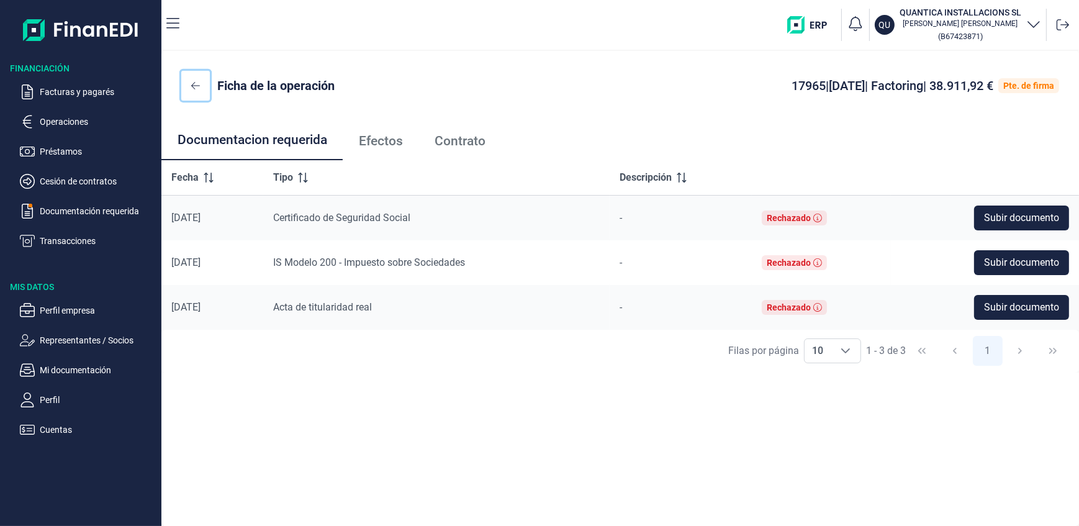
click at [192, 84] on icon at bounding box center [195, 85] width 9 height 7
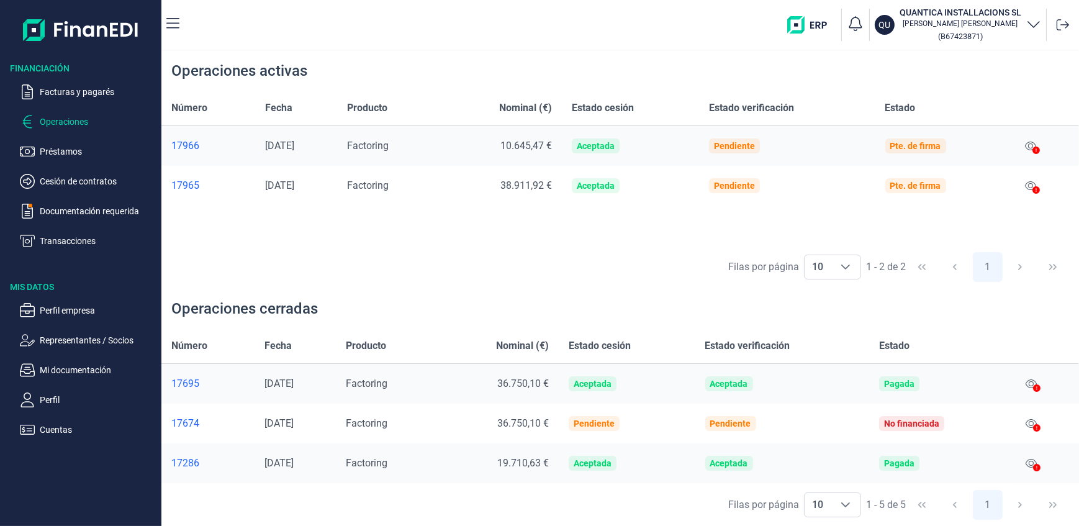
click at [188, 145] on div "17966" at bounding box center [208, 146] width 74 height 12
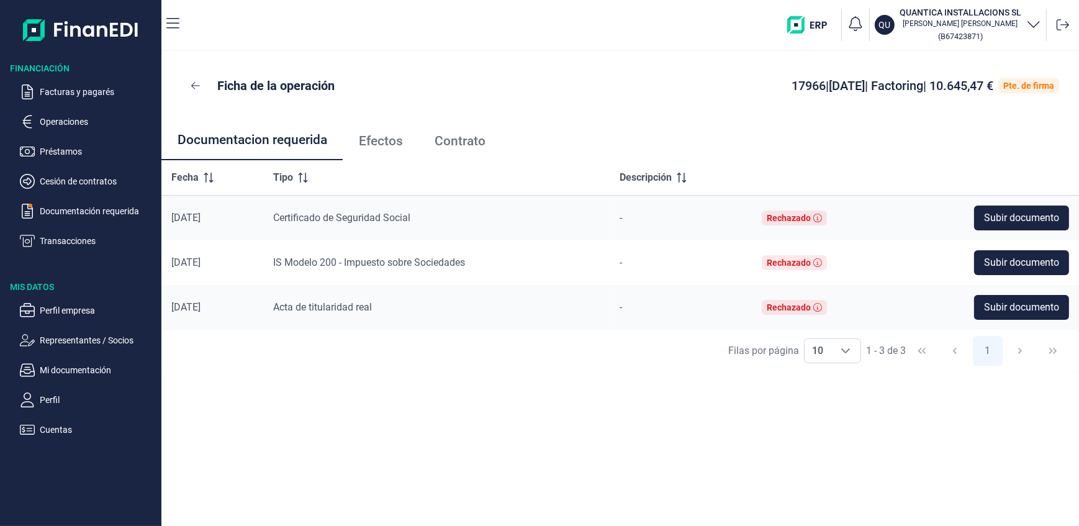
click at [381, 138] on span "Efectos" at bounding box center [381, 141] width 44 height 13
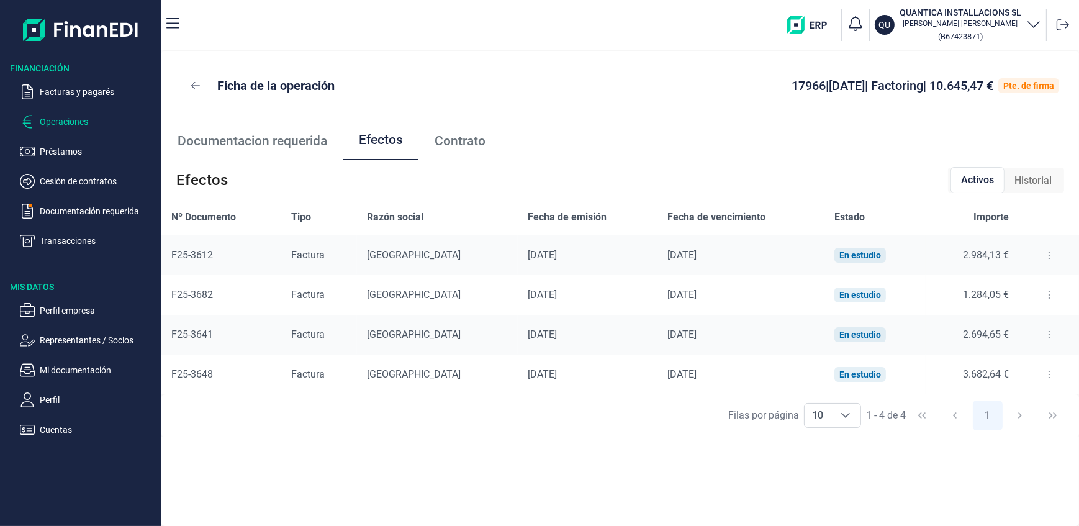
click at [57, 121] on p "Operaciones" at bounding box center [98, 121] width 117 height 15
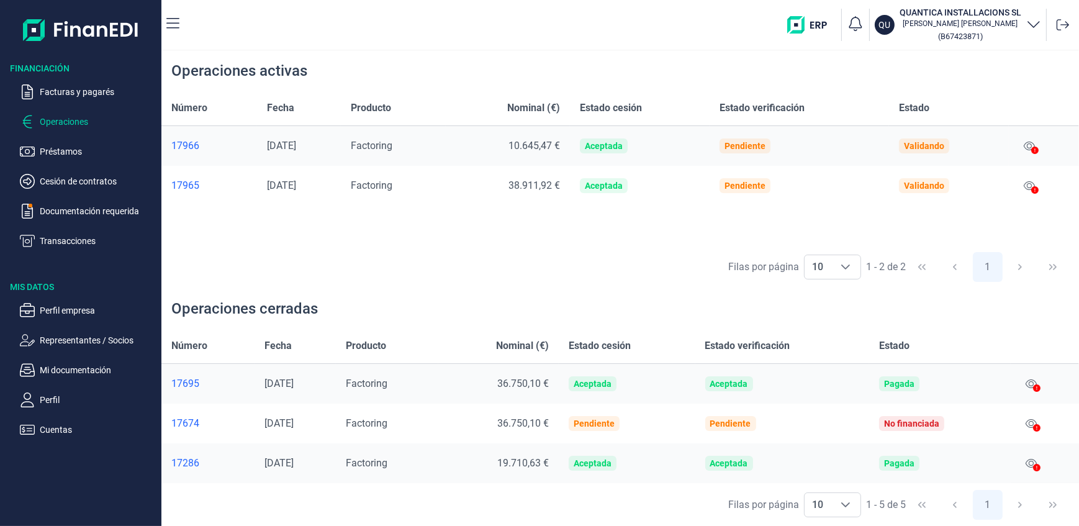
click at [186, 186] on div "17965" at bounding box center [209, 185] width 76 height 12
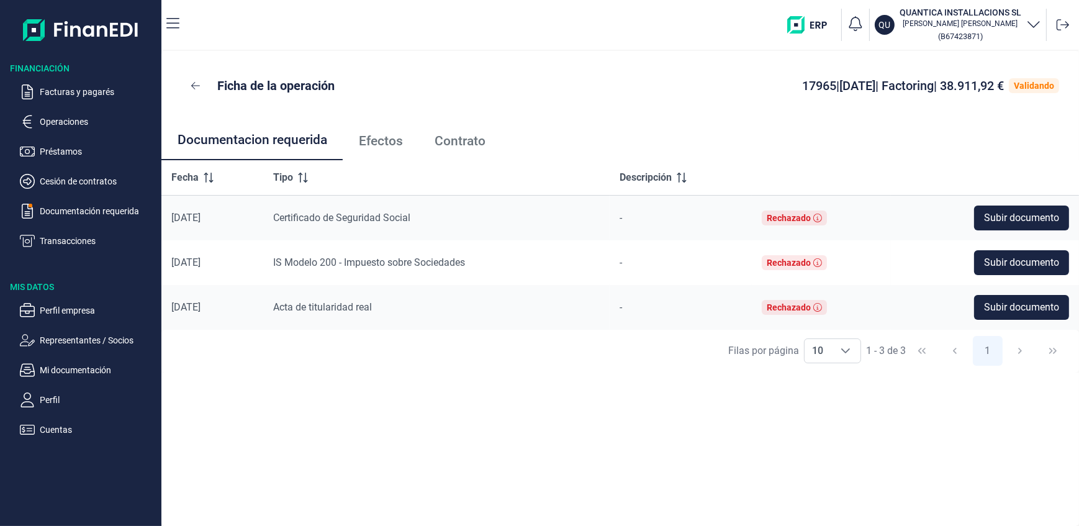
click at [377, 140] on span "Efectos" at bounding box center [381, 141] width 44 height 13
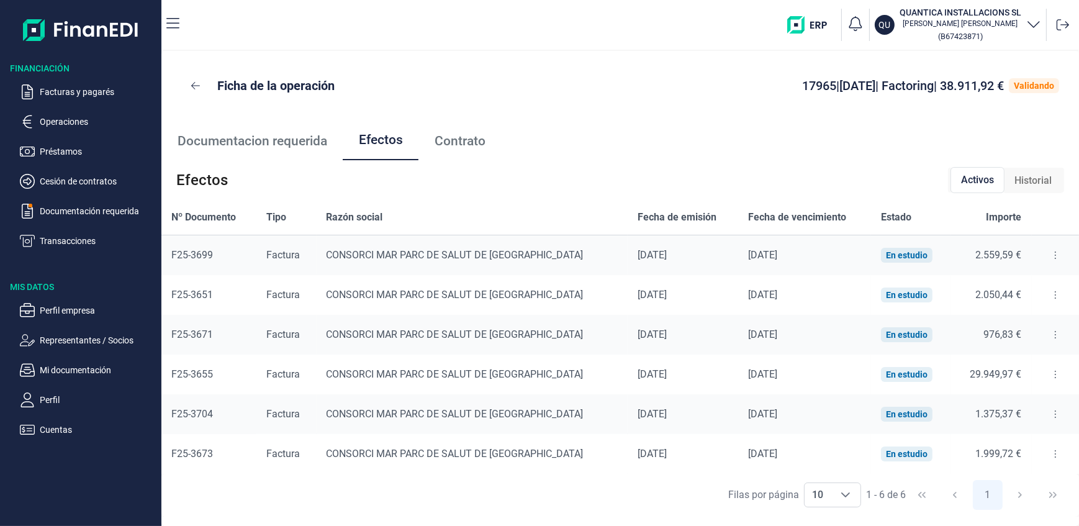
click at [461, 142] on span "Contrato" at bounding box center [460, 141] width 51 height 13
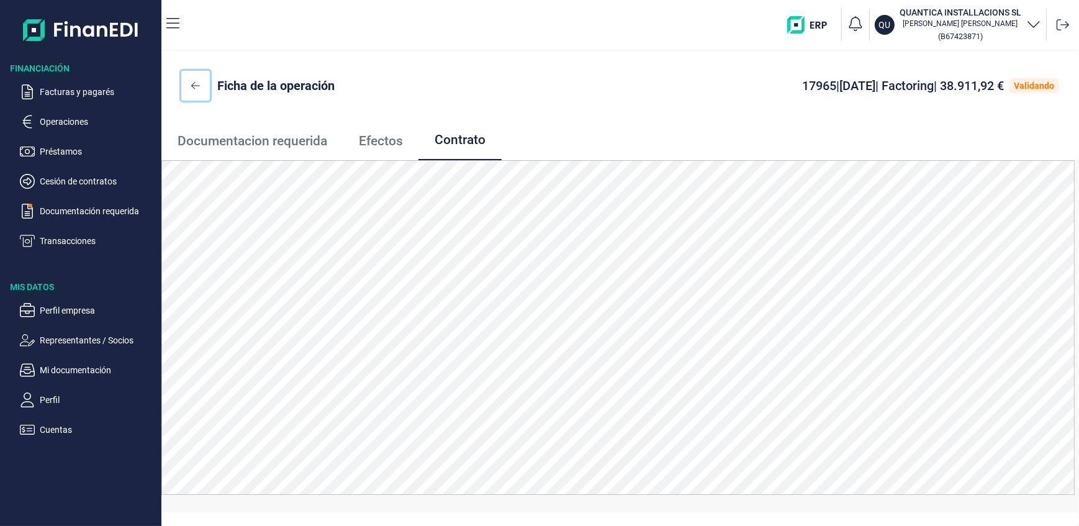
click at [195, 83] on icon at bounding box center [195, 86] width 9 height 10
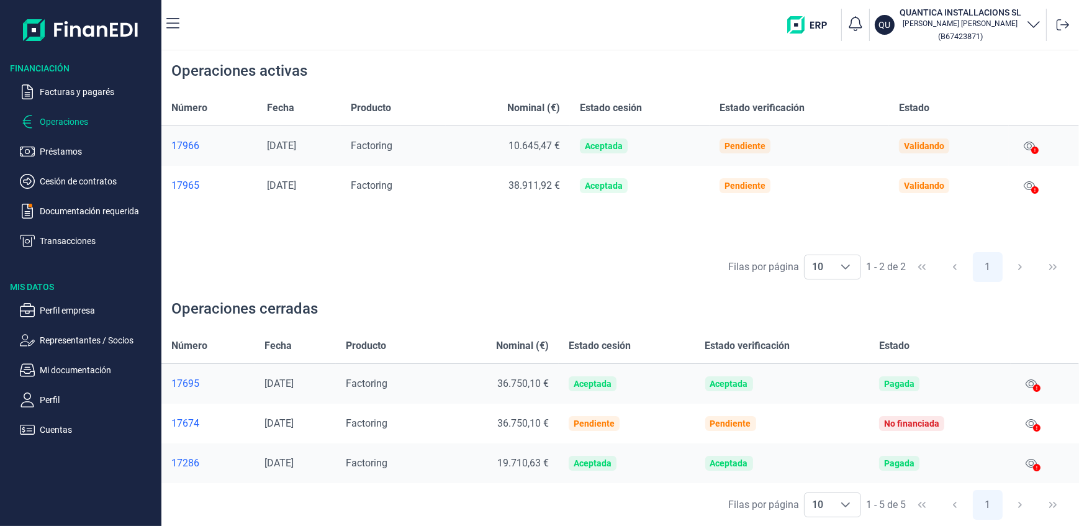
click at [186, 145] on div "17966" at bounding box center [209, 146] width 76 height 12
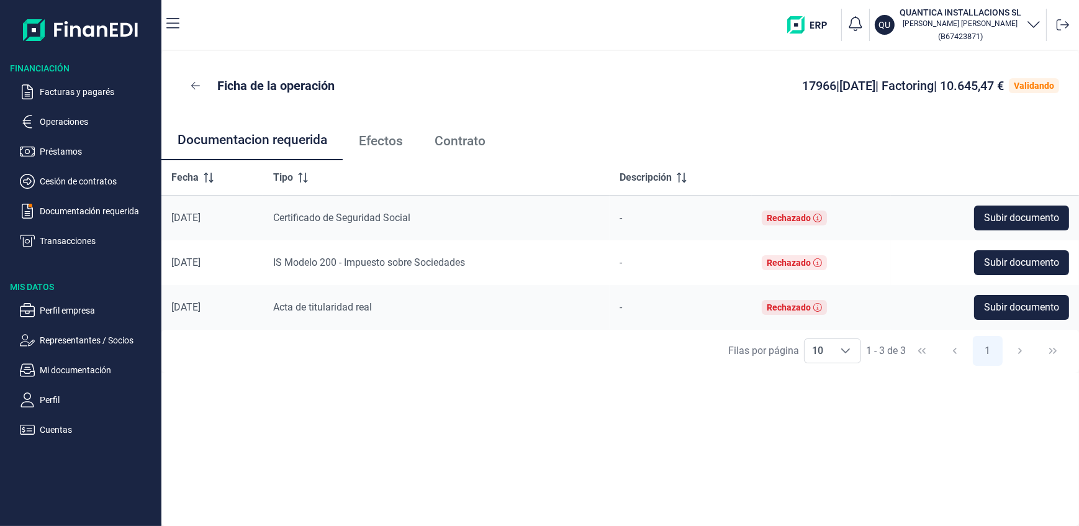
click at [389, 141] on span "Efectos" at bounding box center [381, 141] width 44 height 13
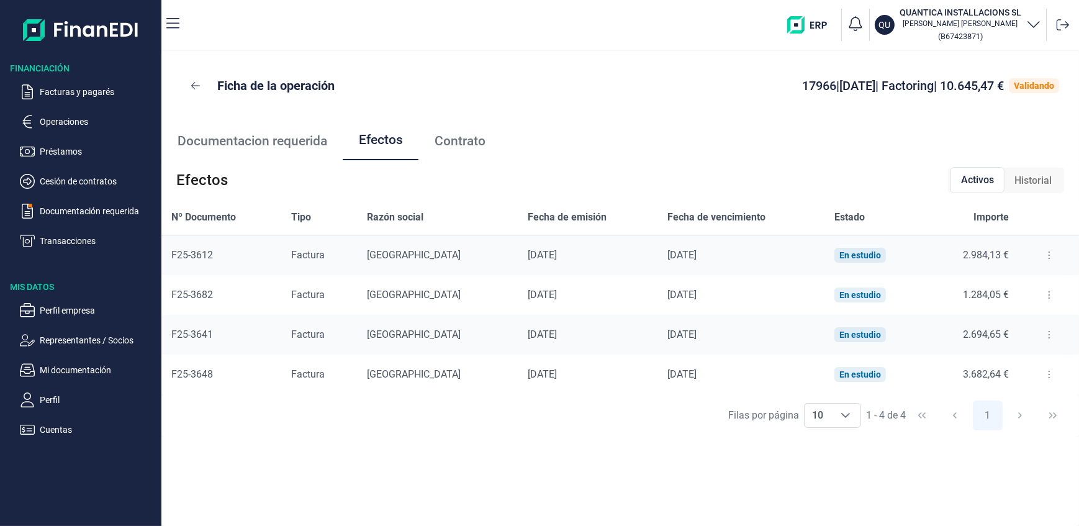
click at [463, 147] on span "Contrato" at bounding box center [460, 141] width 51 height 13
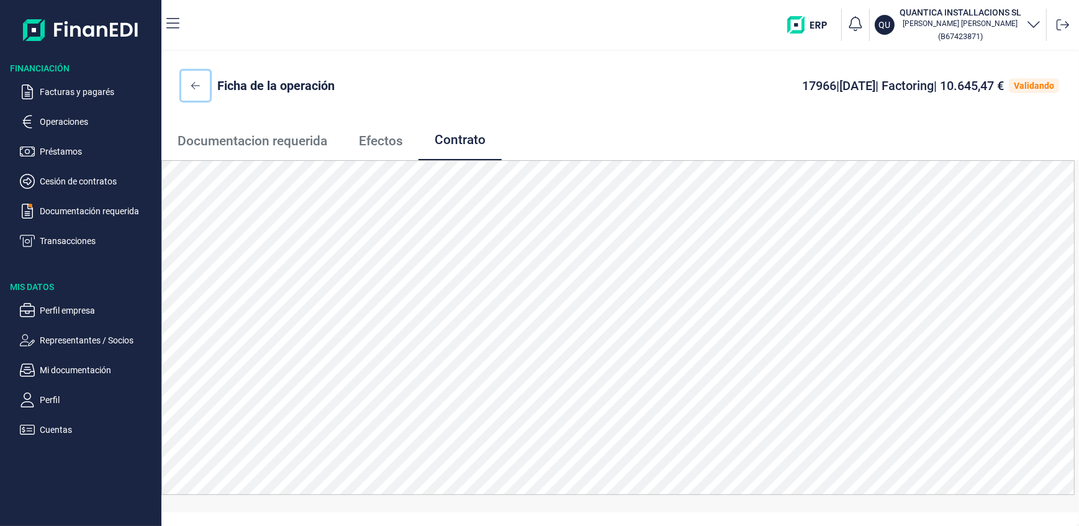
click at [193, 83] on icon at bounding box center [195, 85] width 9 height 7
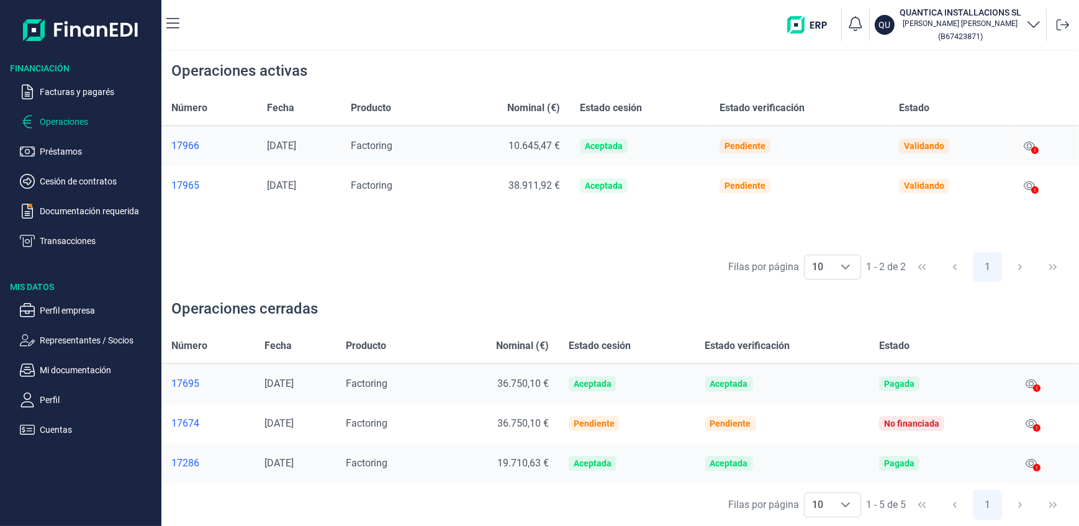
click at [191, 187] on div "17965" at bounding box center [209, 185] width 76 height 12
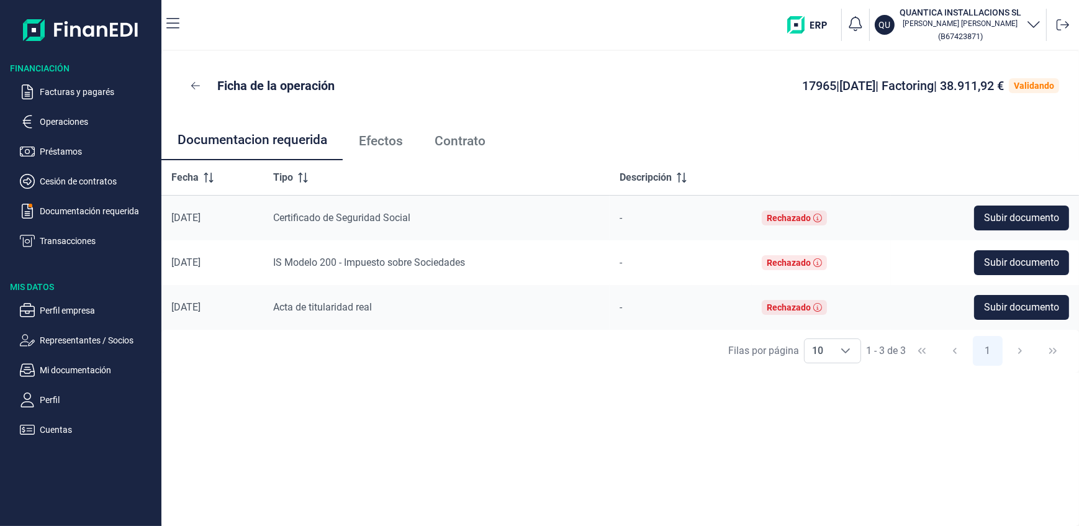
click at [461, 142] on span "Contrato" at bounding box center [460, 141] width 51 height 13
